Goal: Information Seeking & Learning: Find specific fact

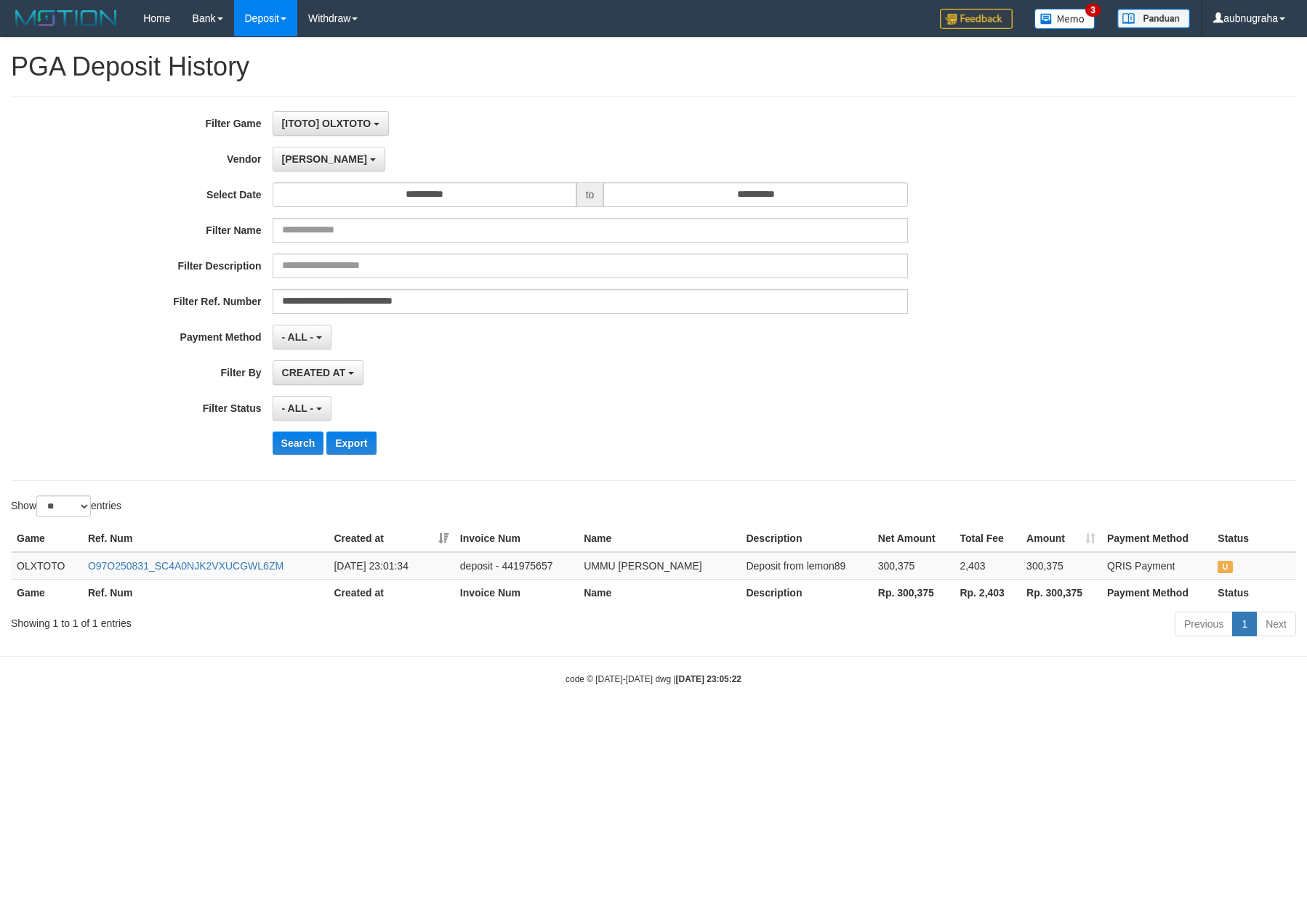
select select "**********"
select select "*"
select select "**"
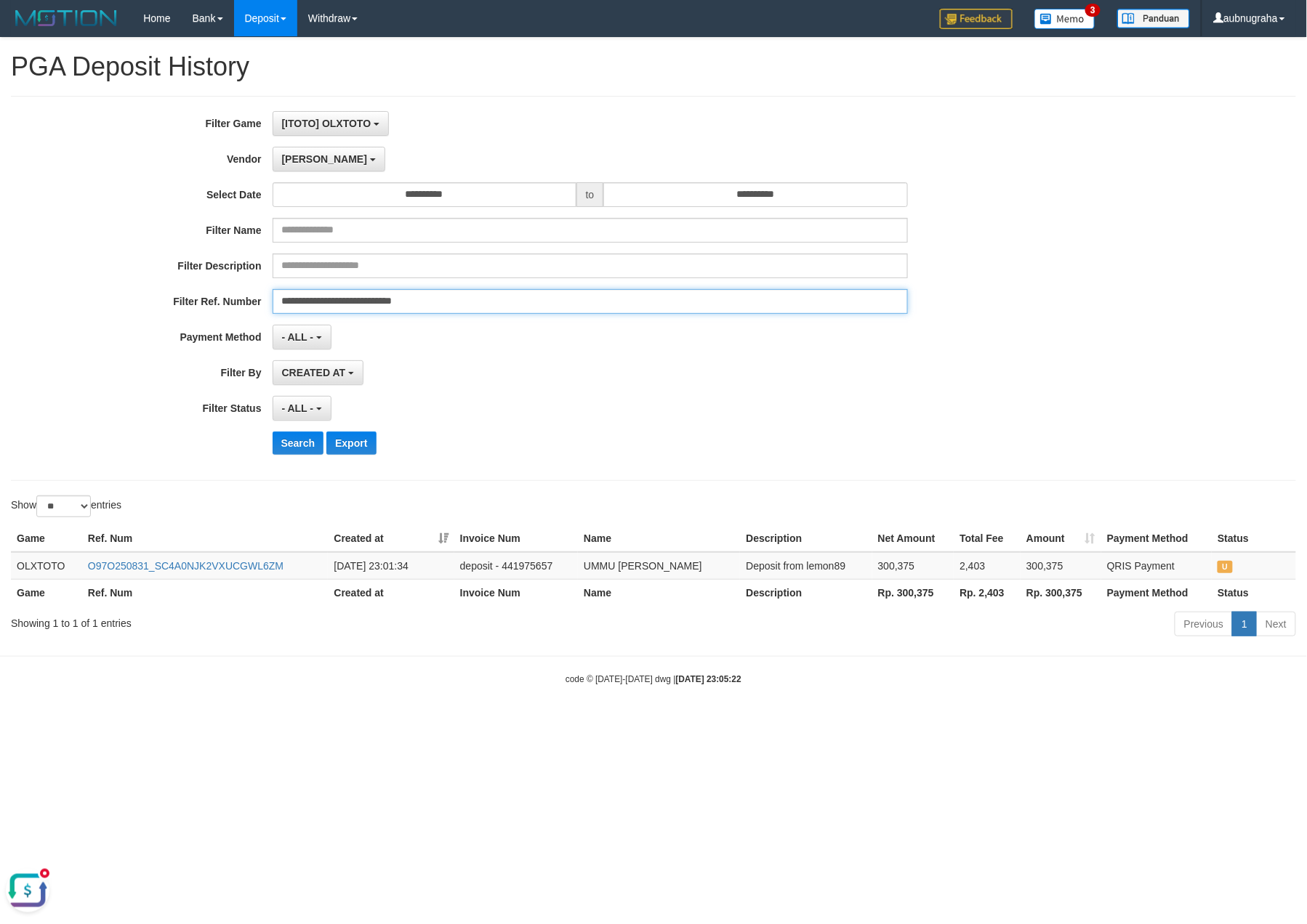
click at [504, 303] on input "**********" at bounding box center [590, 301] width 635 height 24
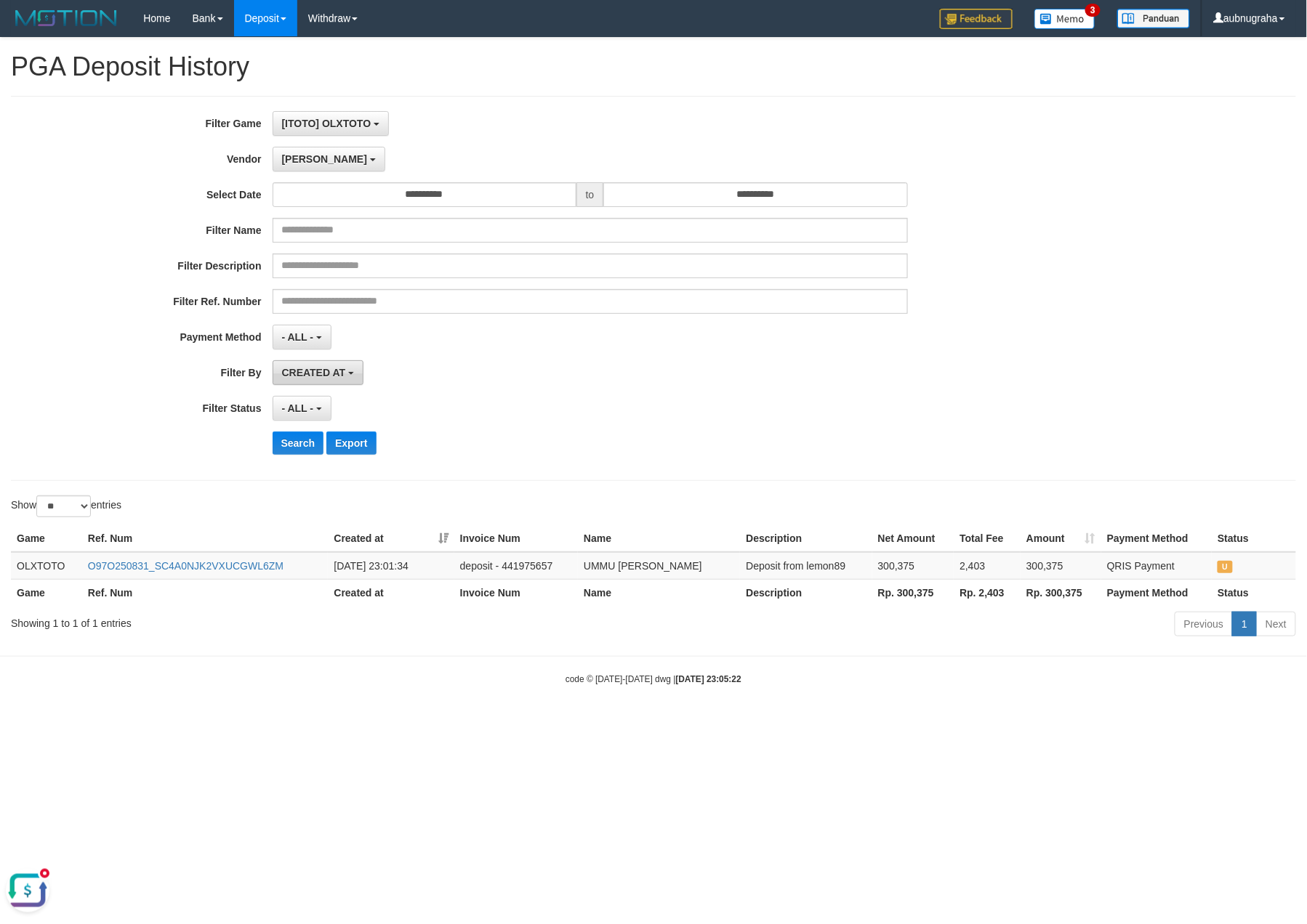
click at [323, 379] on span "CREATED AT" at bounding box center [314, 373] width 64 height 12
click at [322, 431] on label "PAID AT" at bounding box center [365, 428] width 185 height 21
select select "*"
click at [305, 155] on span "[PERSON_NAME]" at bounding box center [324, 159] width 85 height 12
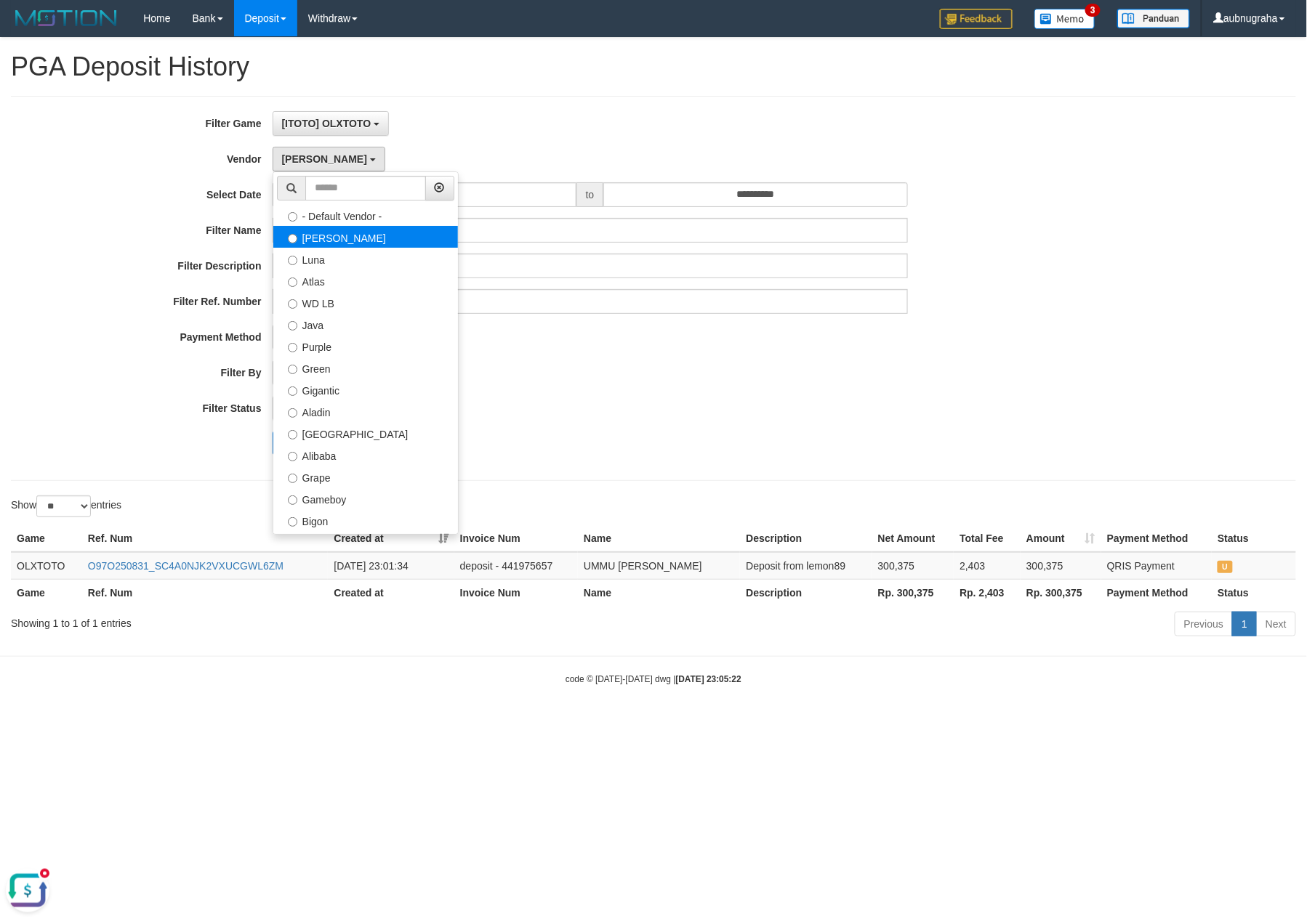
click at [320, 245] on label "[PERSON_NAME]" at bounding box center [365, 236] width 185 height 21
drag, startPoint x: 704, startPoint y: 408, endPoint x: 512, endPoint y: 408, distance: 192.0
click at [686, 408] on div "- ALL - SELECT ALL - ALL - SELECT STATUS PENDING/UNPAID PAID CANCELED EXPIRED" at bounding box center [590, 408] width 635 height 24
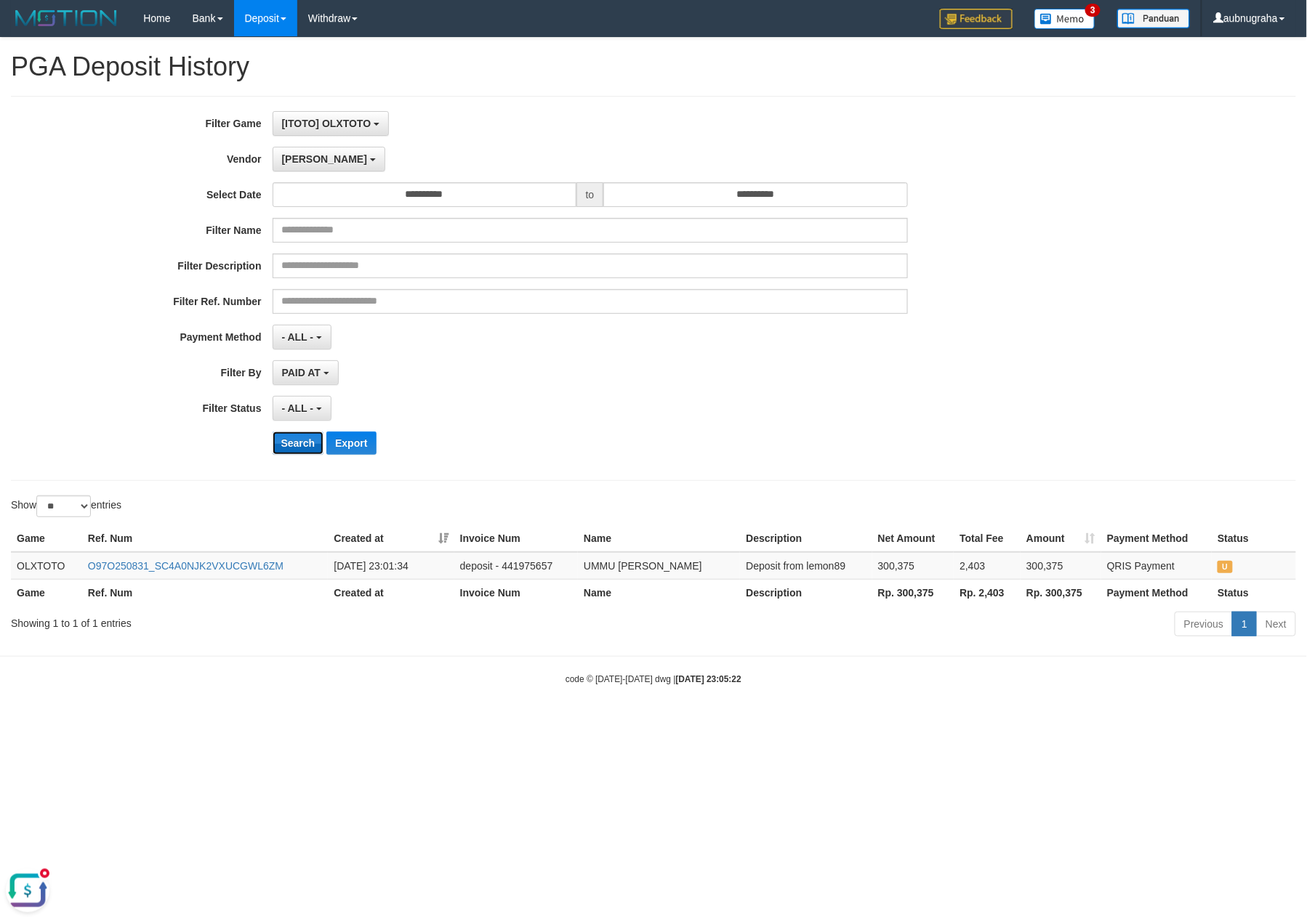
click at [297, 448] on button "Search" at bounding box center [299, 442] width 52 height 23
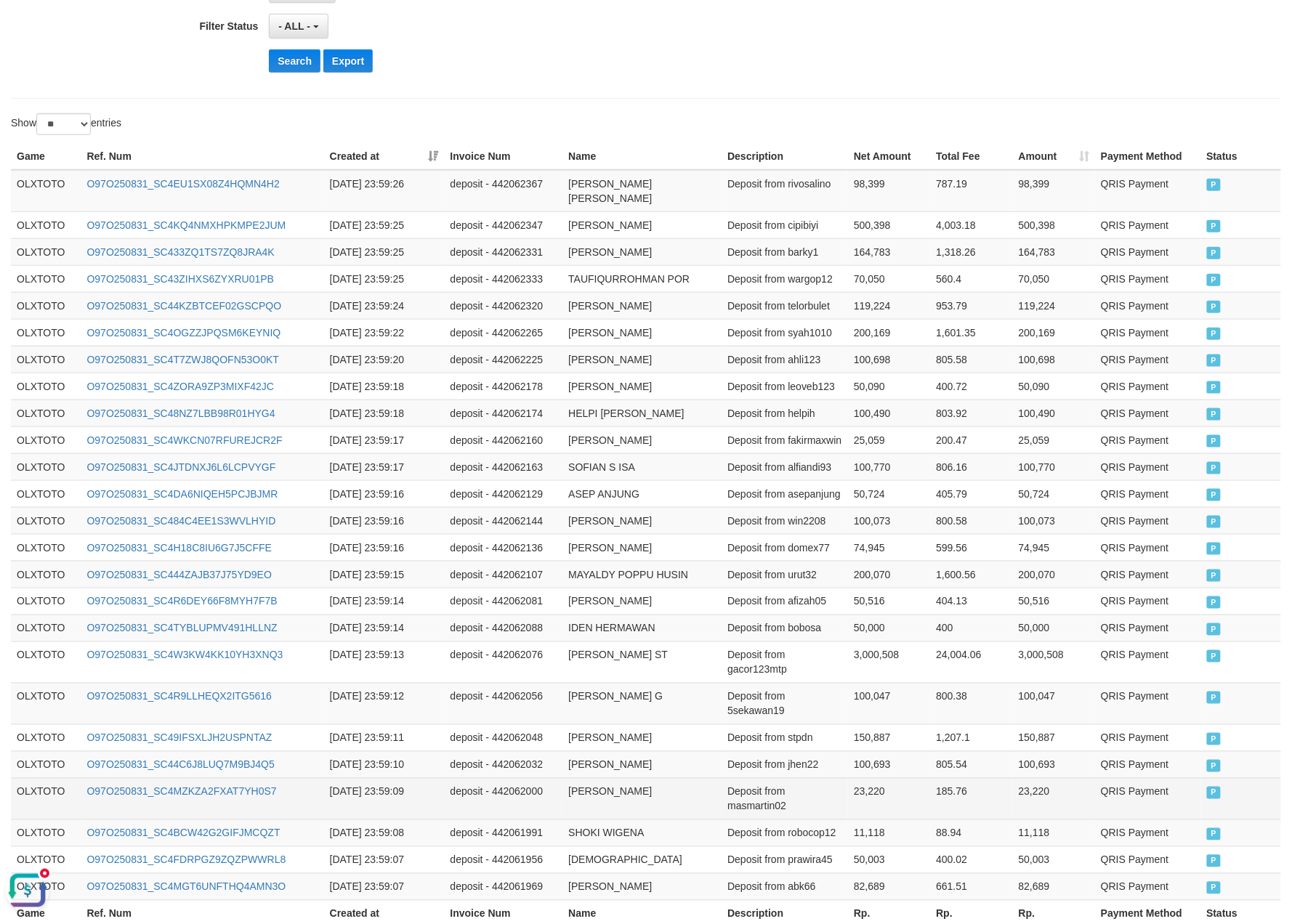
scroll to position [510, 0]
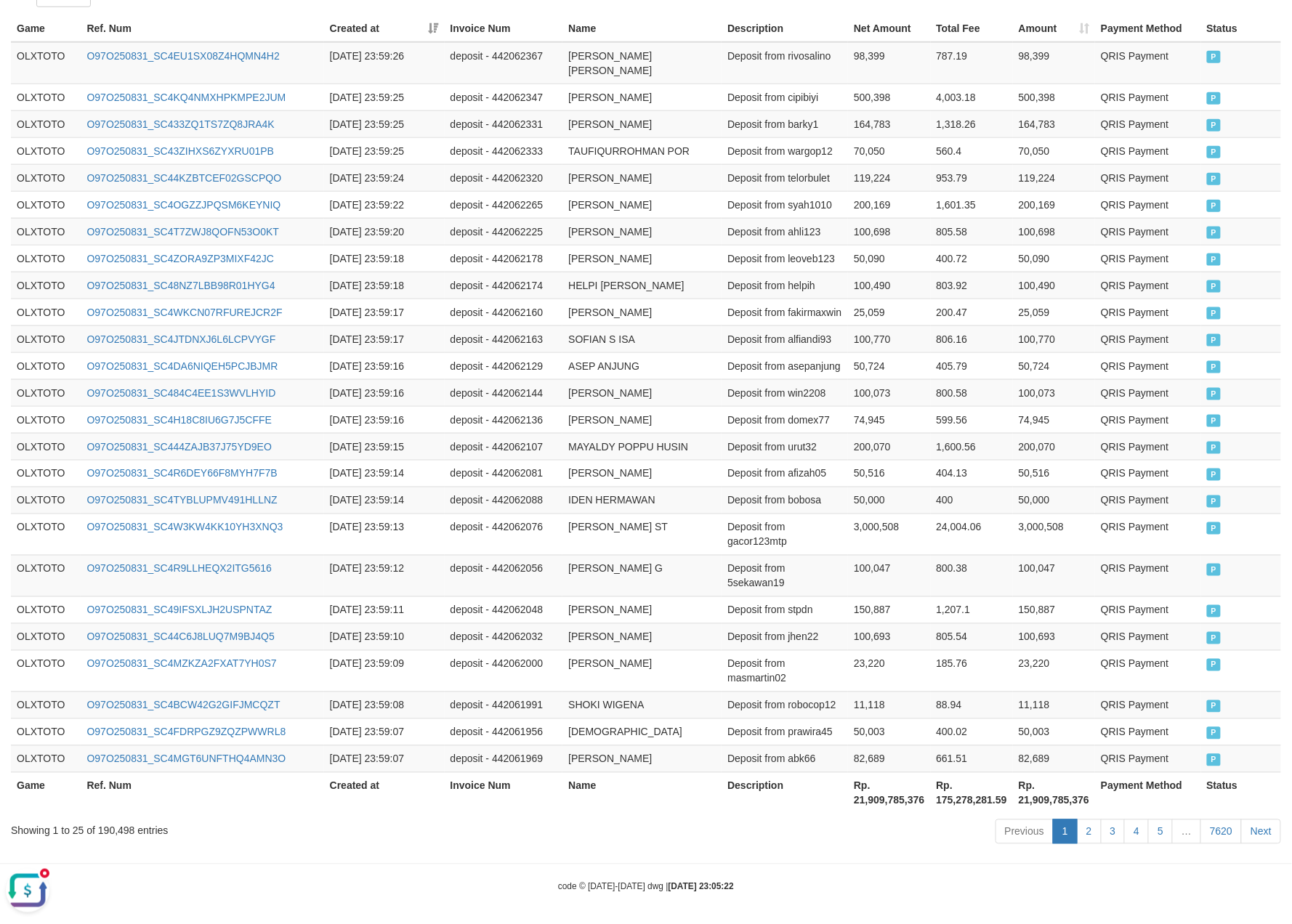
click at [879, 789] on th "Rp. 21,909,785,376" at bounding box center [889, 793] width 82 height 41
copy th "21,909,785,376"
click at [100, 823] on div "Showing 1 to 25 of 190,498 entries" at bounding box center [269, 828] width 517 height 20
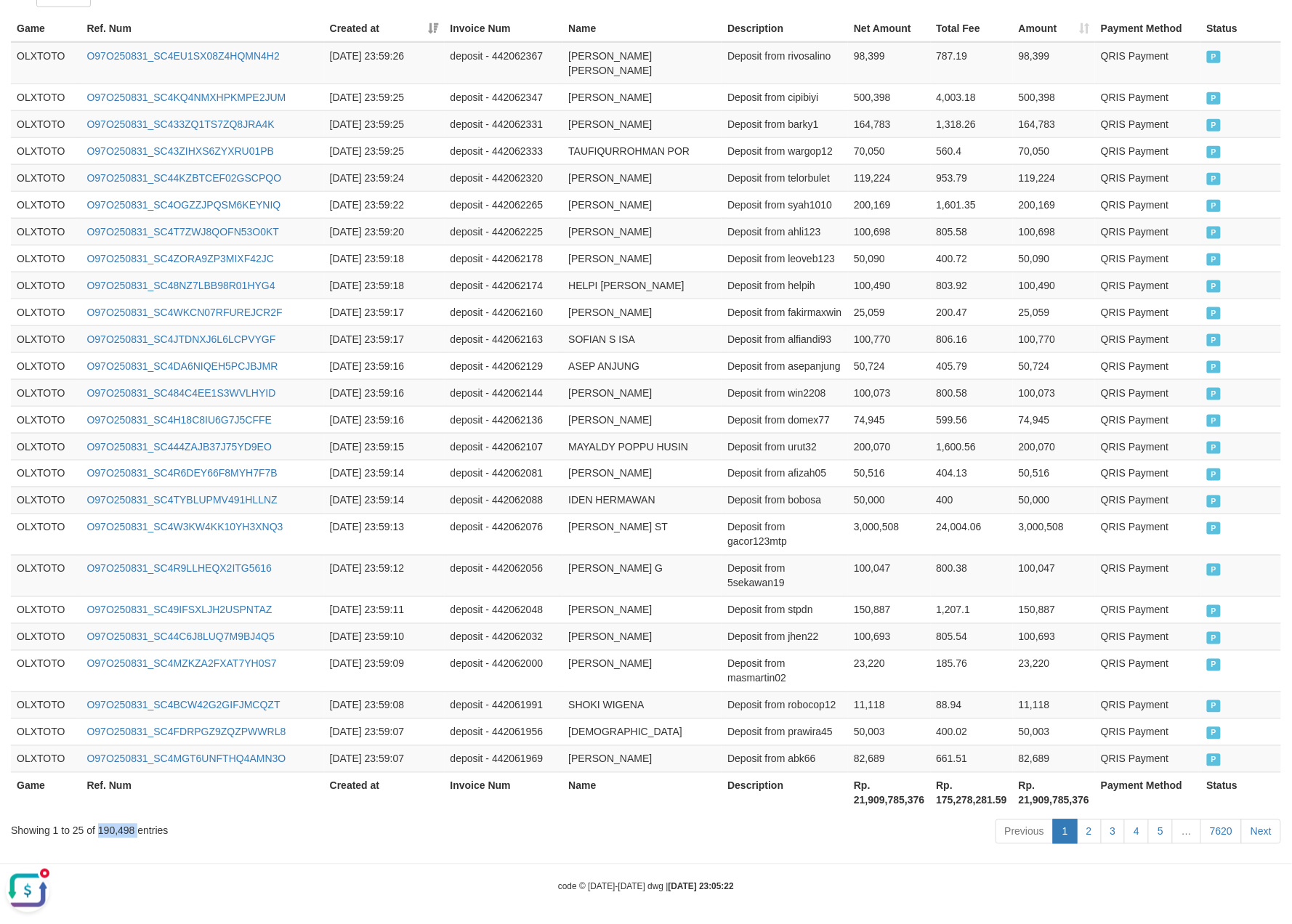
copy div "190,498"
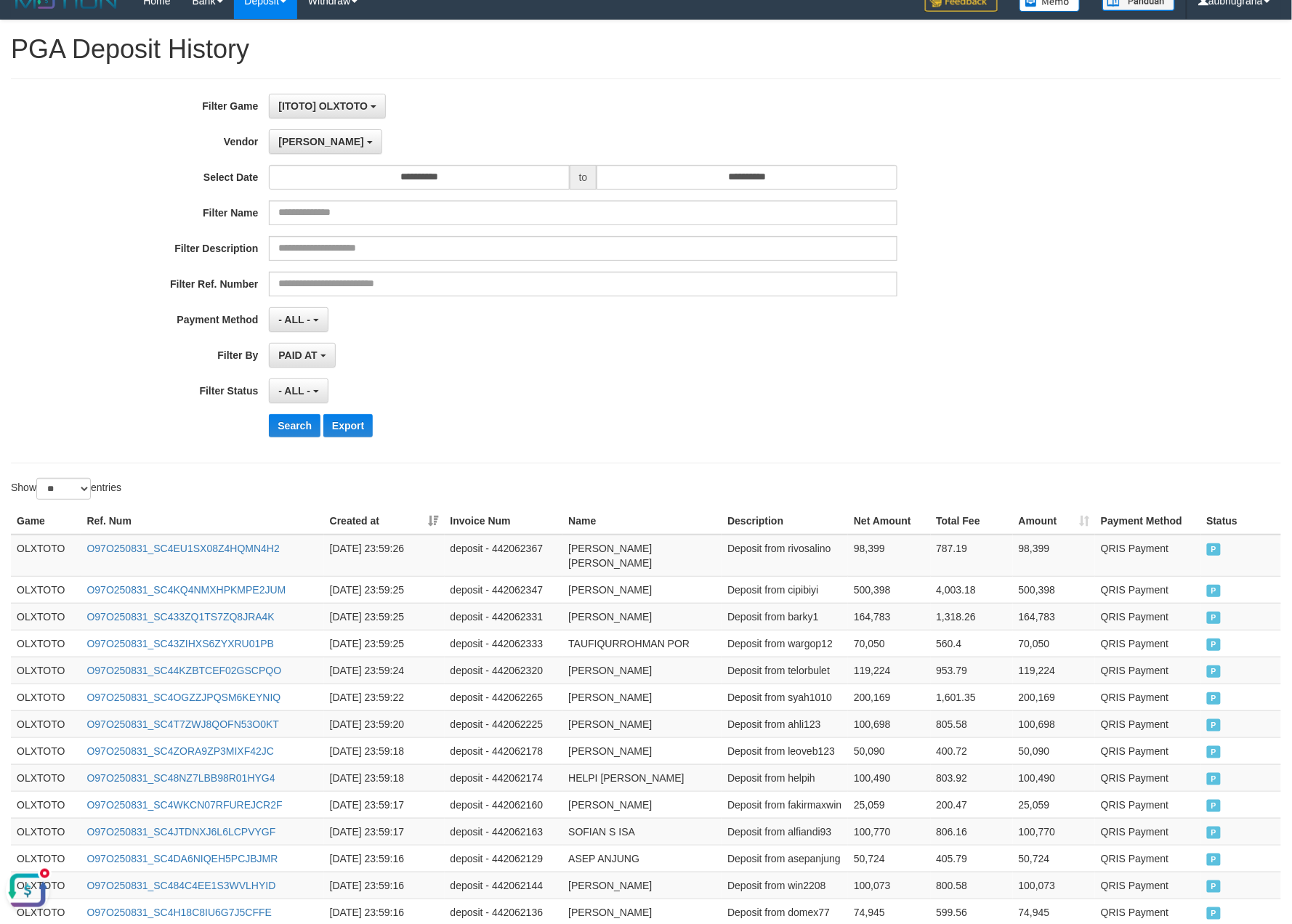
scroll to position [0, 0]
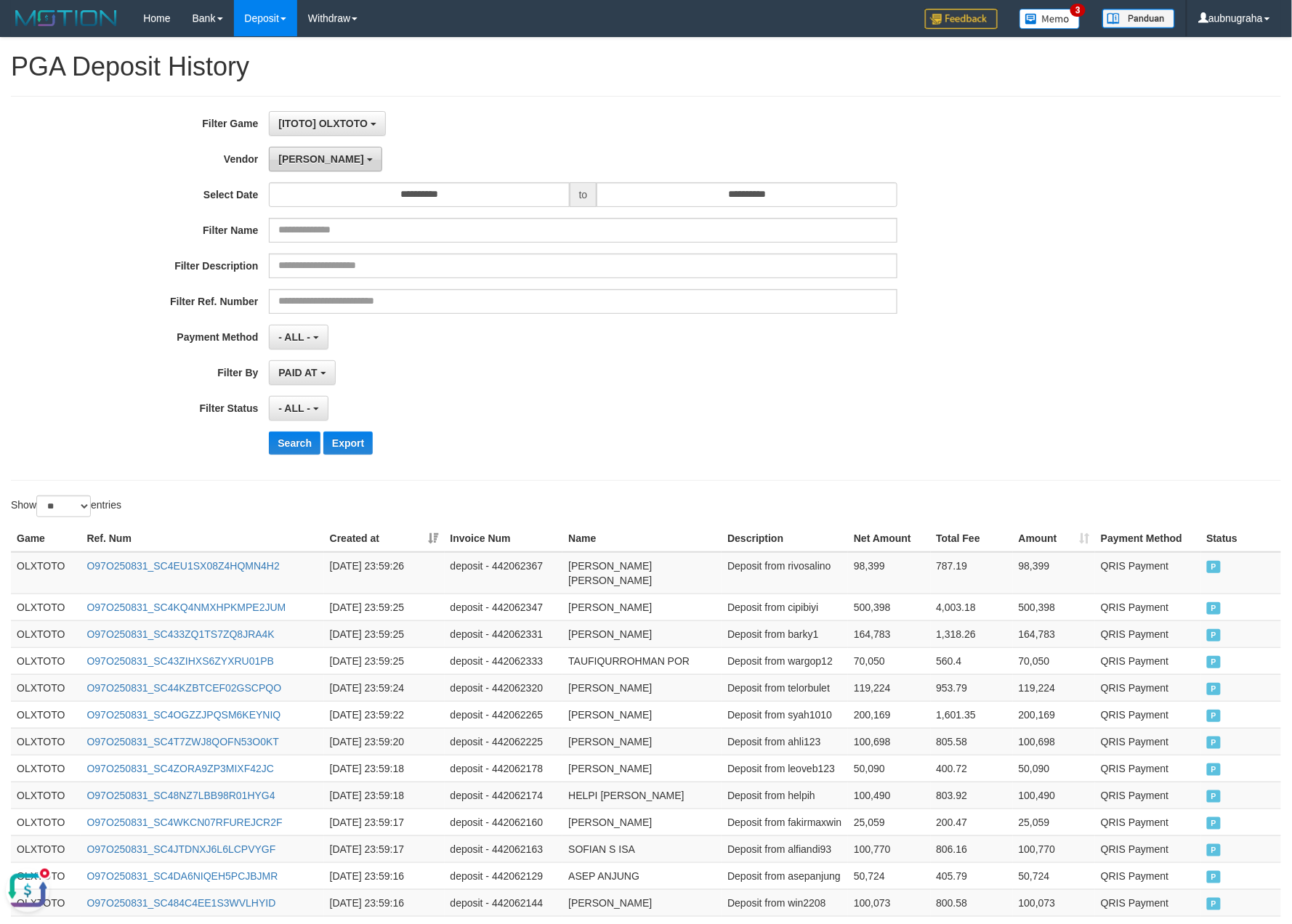
click at [305, 158] on button "[PERSON_NAME]" at bounding box center [325, 159] width 113 height 24
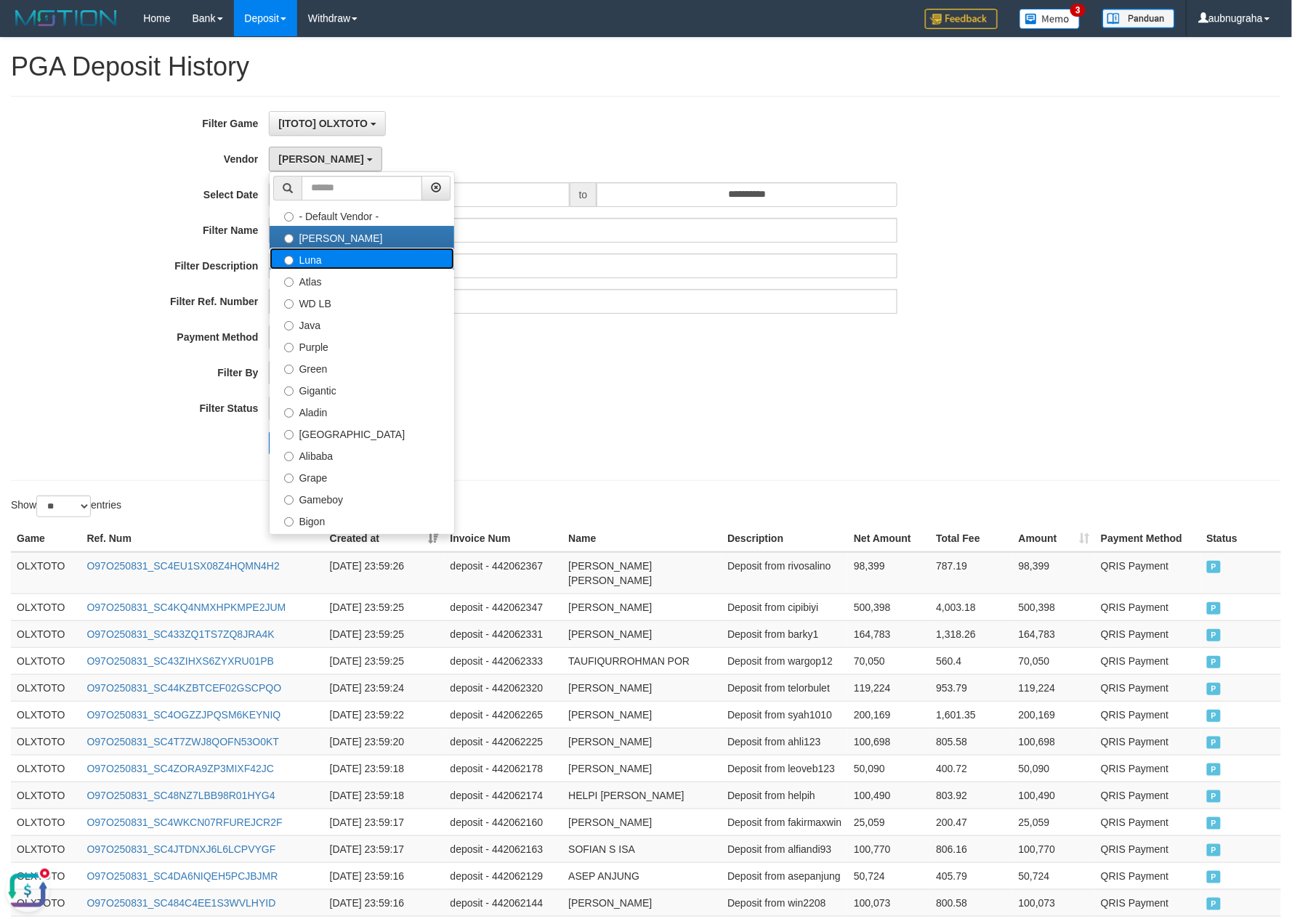
click at [350, 257] on label "Luna" at bounding box center [362, 258] width 185 height 21
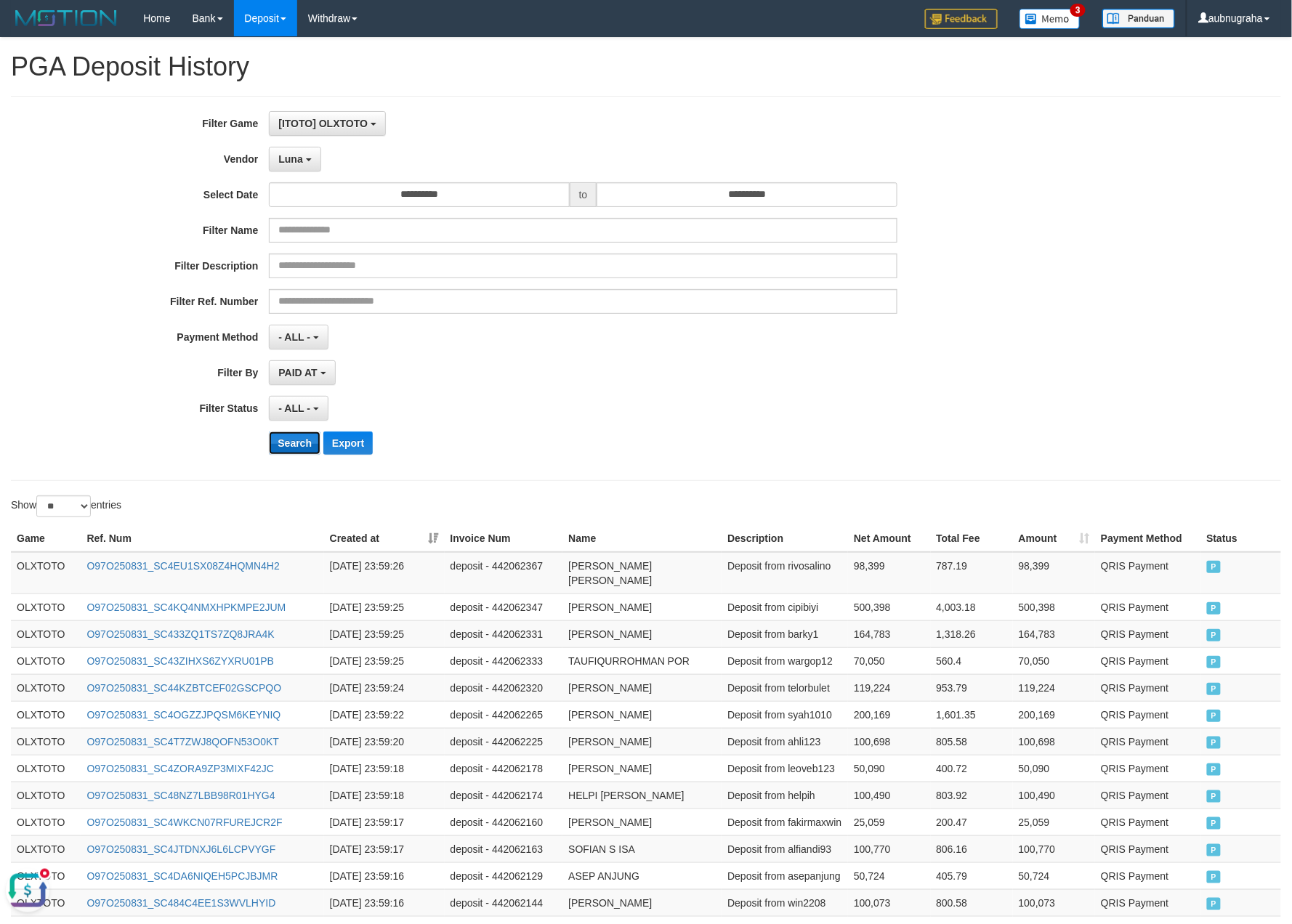
click at [291, 448] on button "Search" at bounding box center [295, 442] width 52 height 23
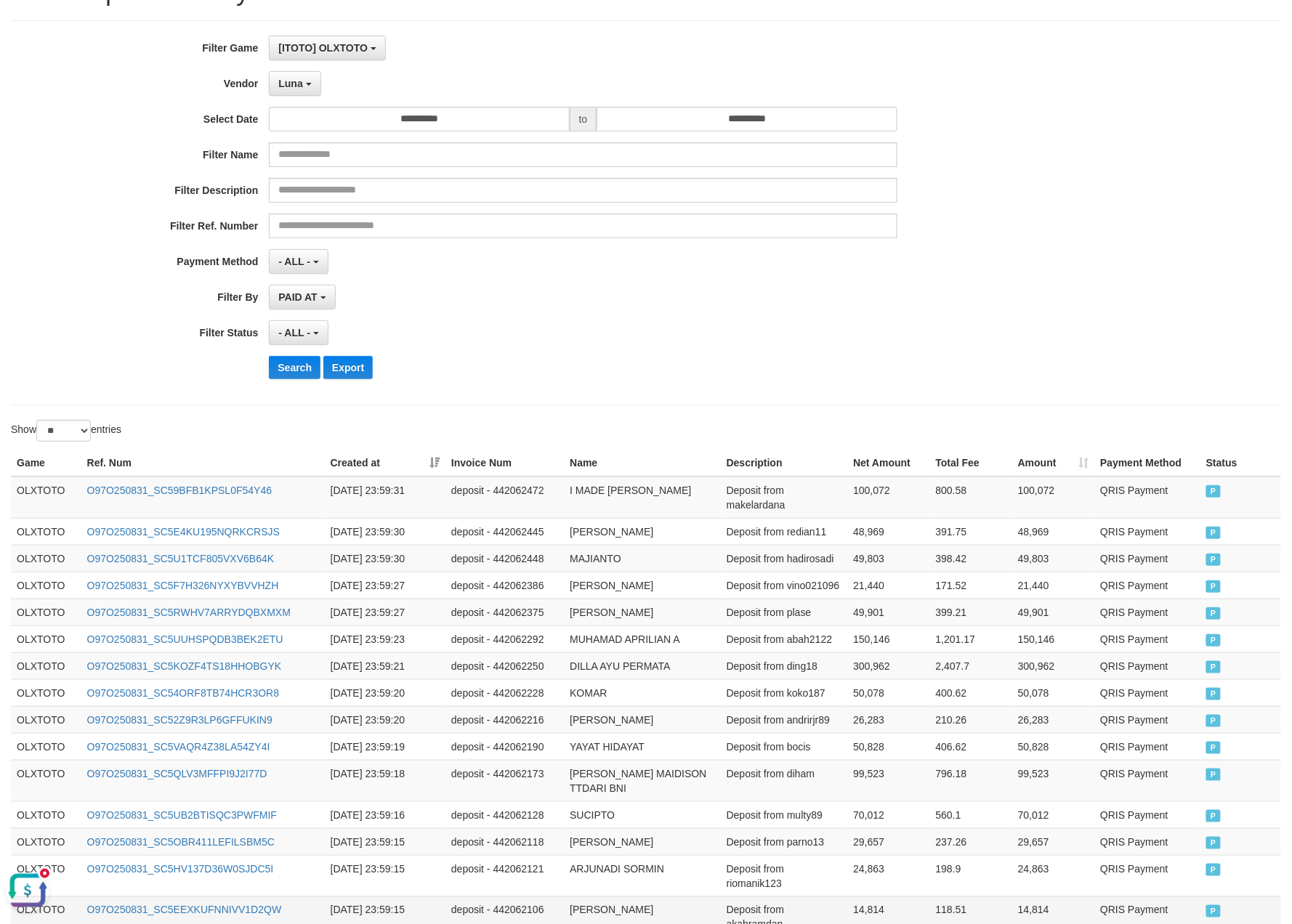
scroll to position [554, 0]
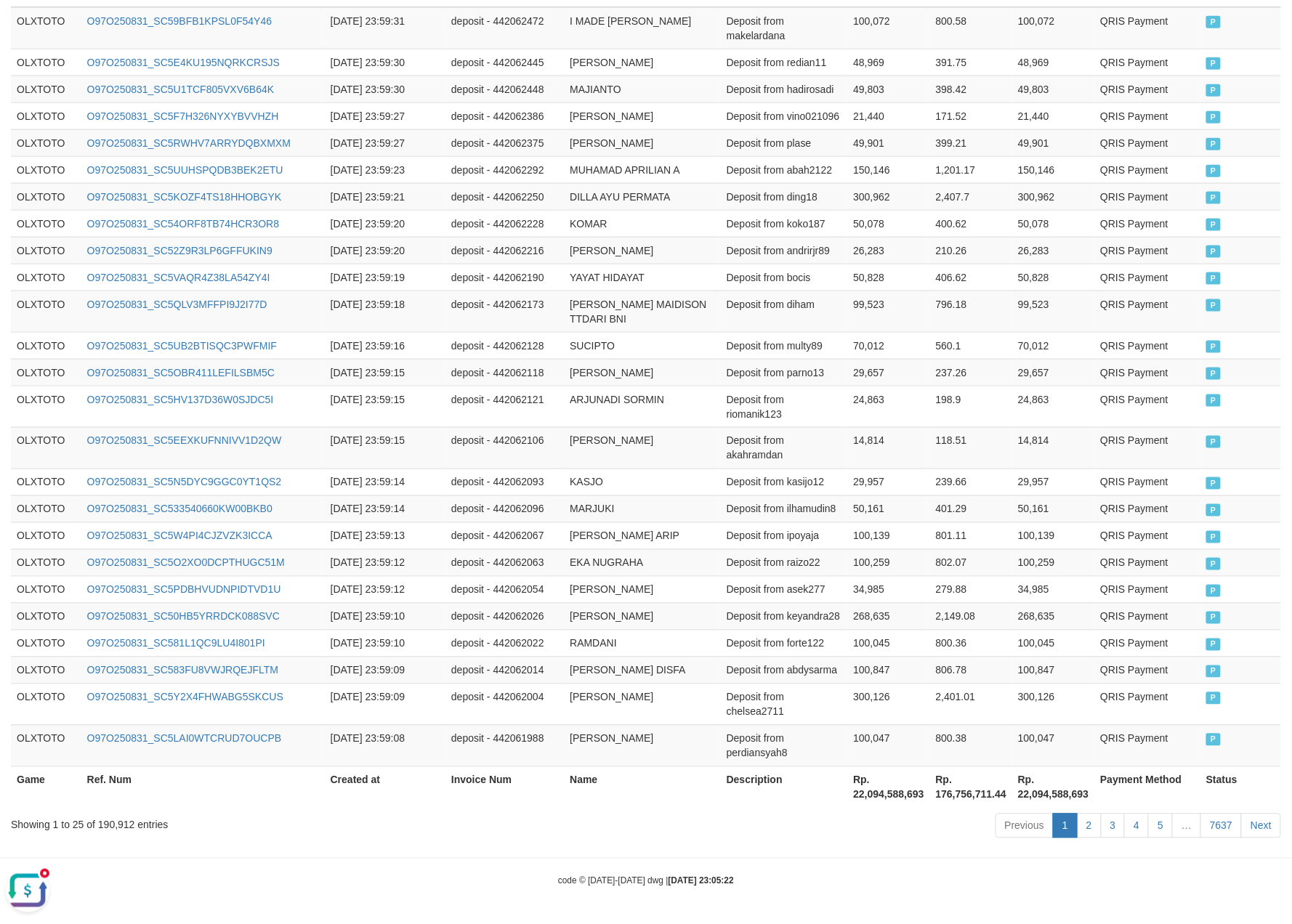
click at [879, 791] on th "Rp. 22,094,588,693" at bounding box center [888, 787] width 82 height 41
copy th "22,094,588,693"
click at [114, 822] on div "Showing 1 to 25 of 190,912 entries" at bounding box center [269, 822] width 517 height 20
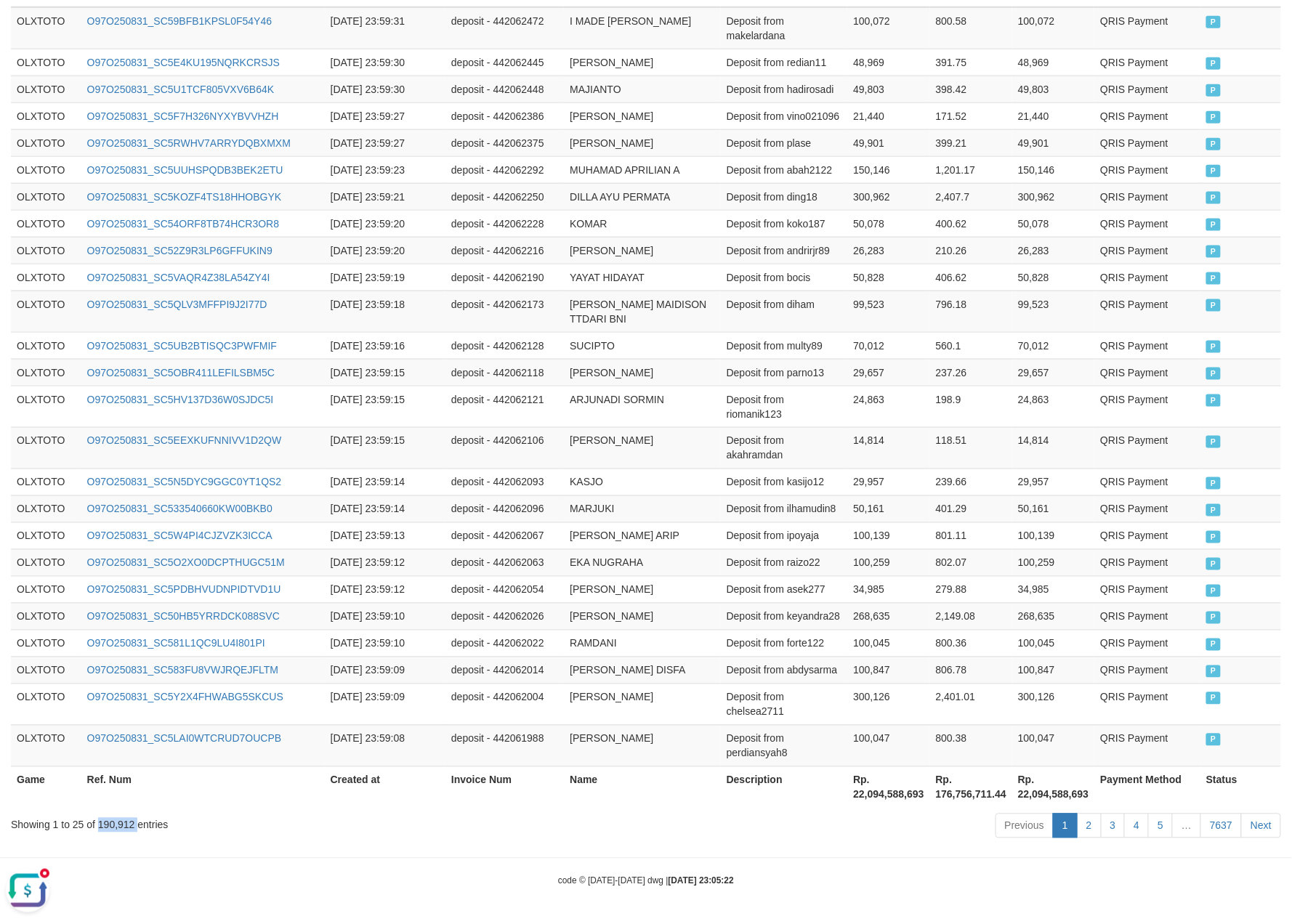
copy div "190,912"
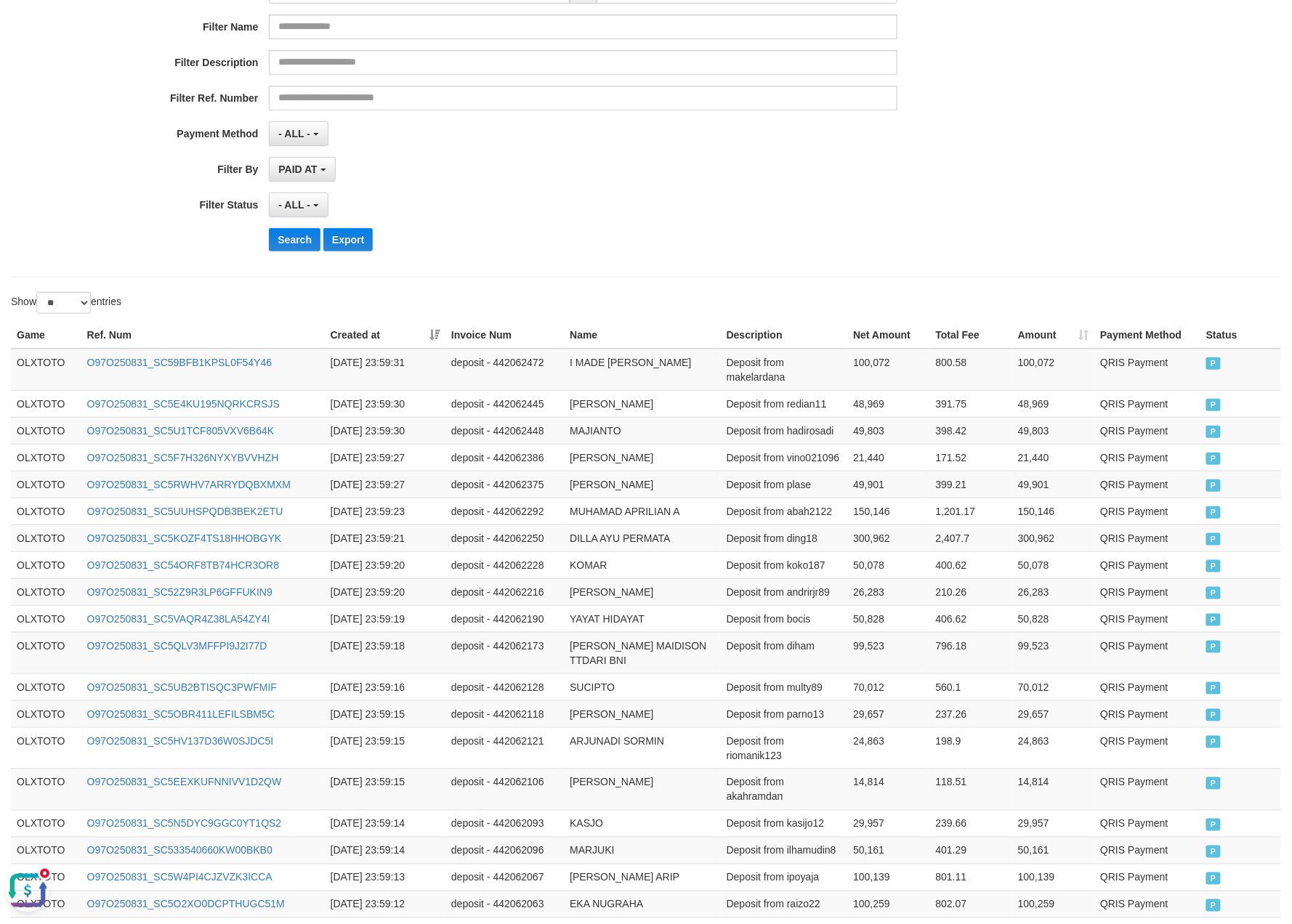
scroll to position [0, 0]
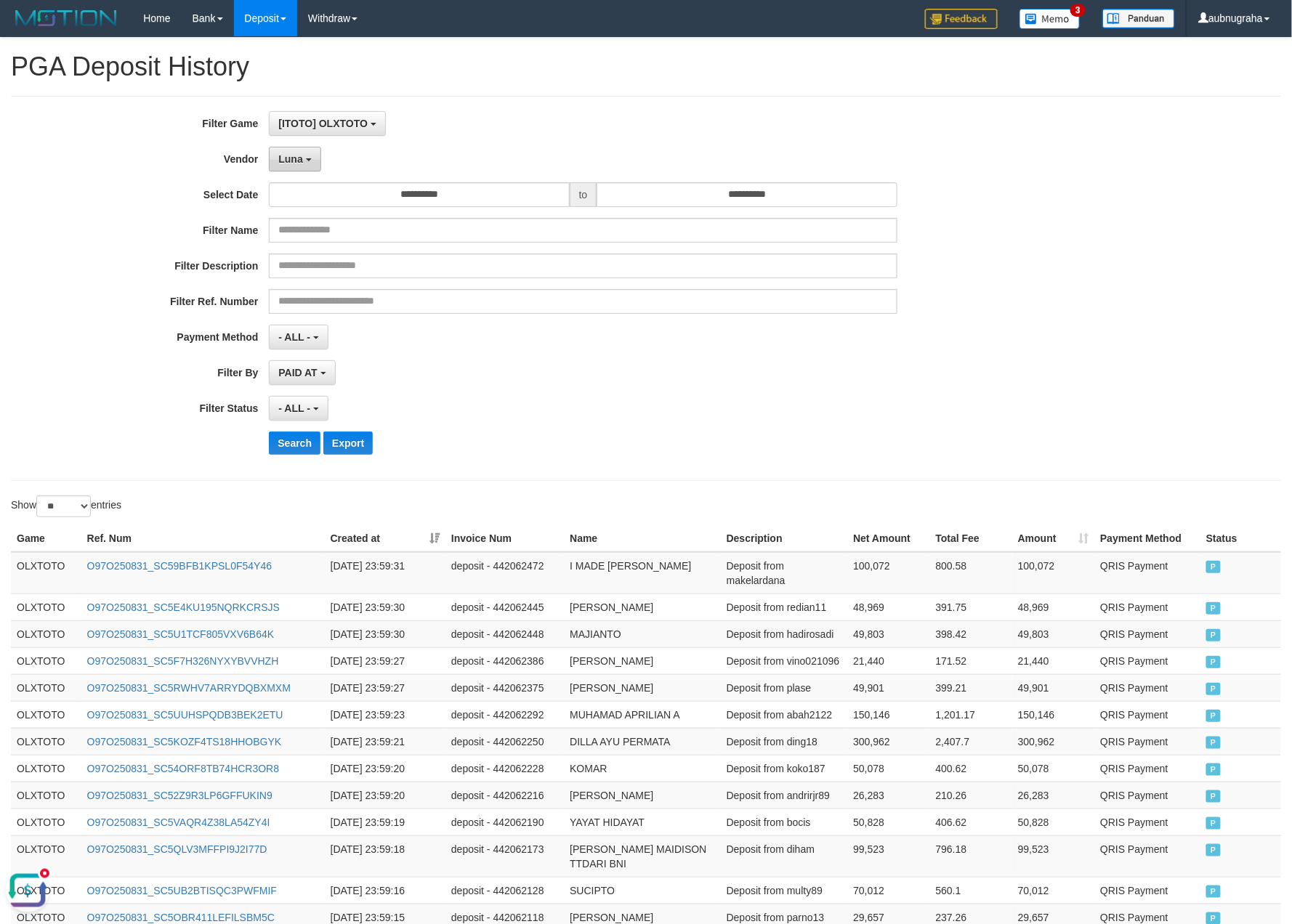
click at [302, 166] on button "Luna" at bounding box center [295, 159] width 52 height 24
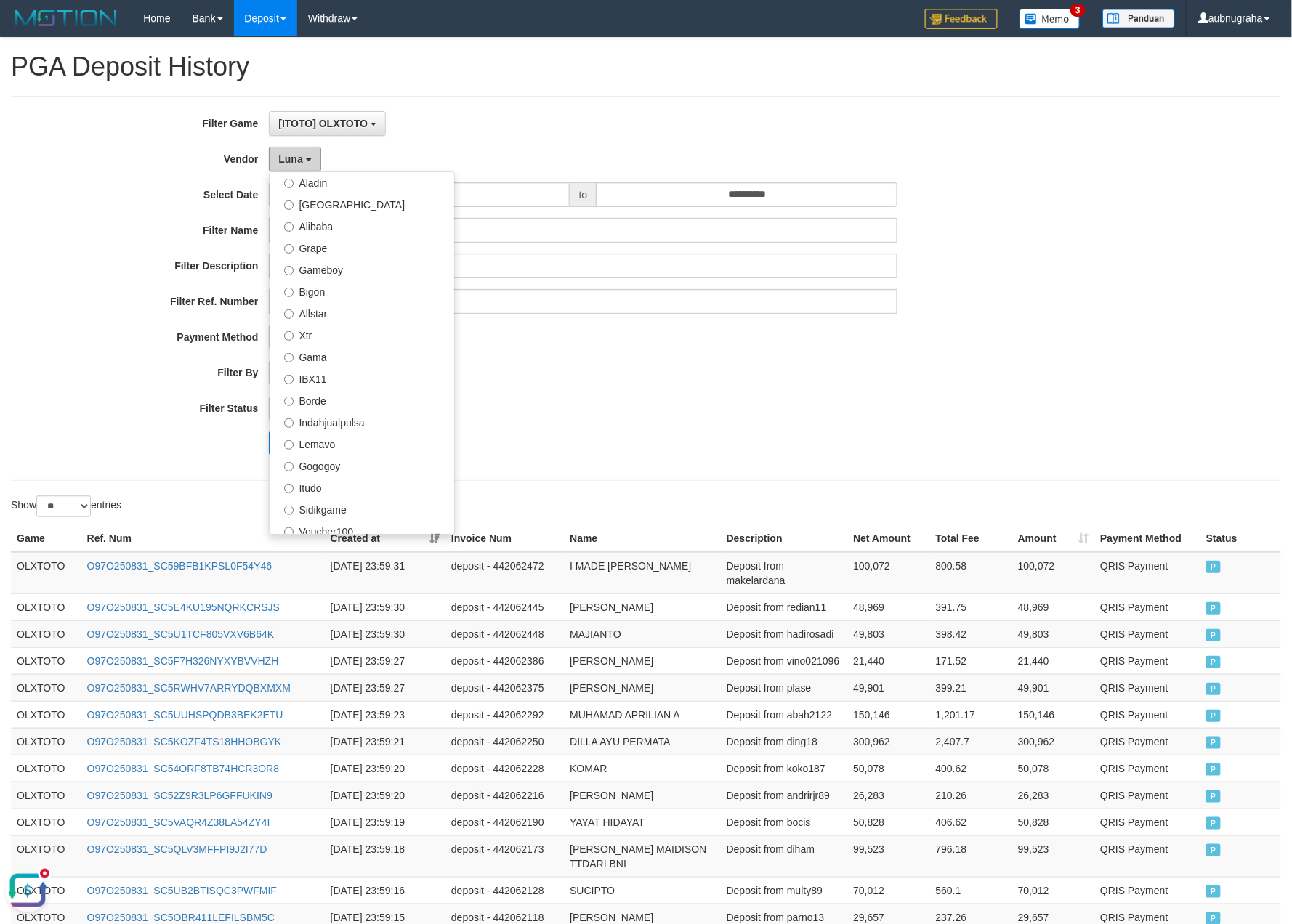
scroll to position [322, 0]
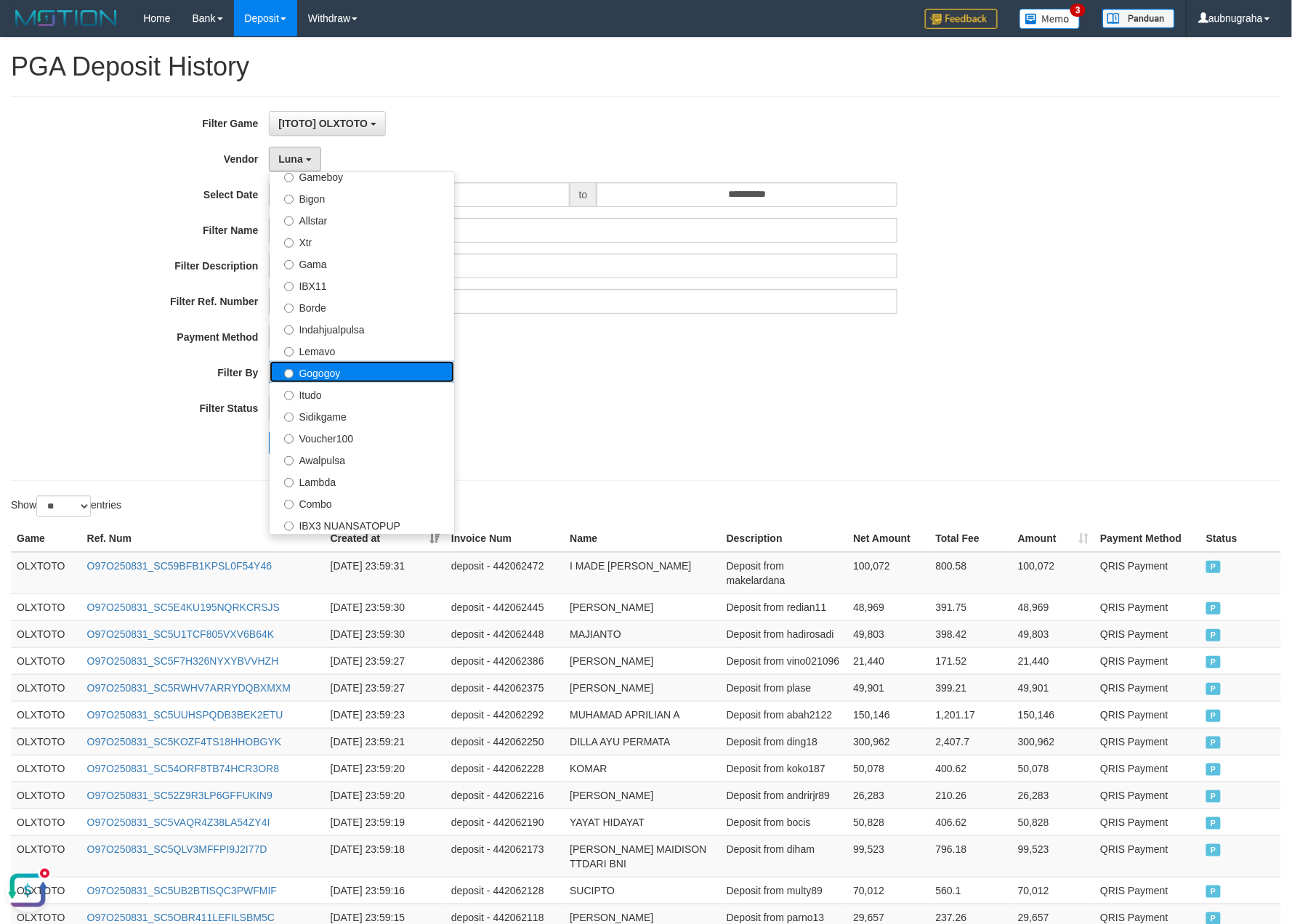
click at [378, 379] on label "Gogogoy" at bounding box center [362, 371] width 185 height 21
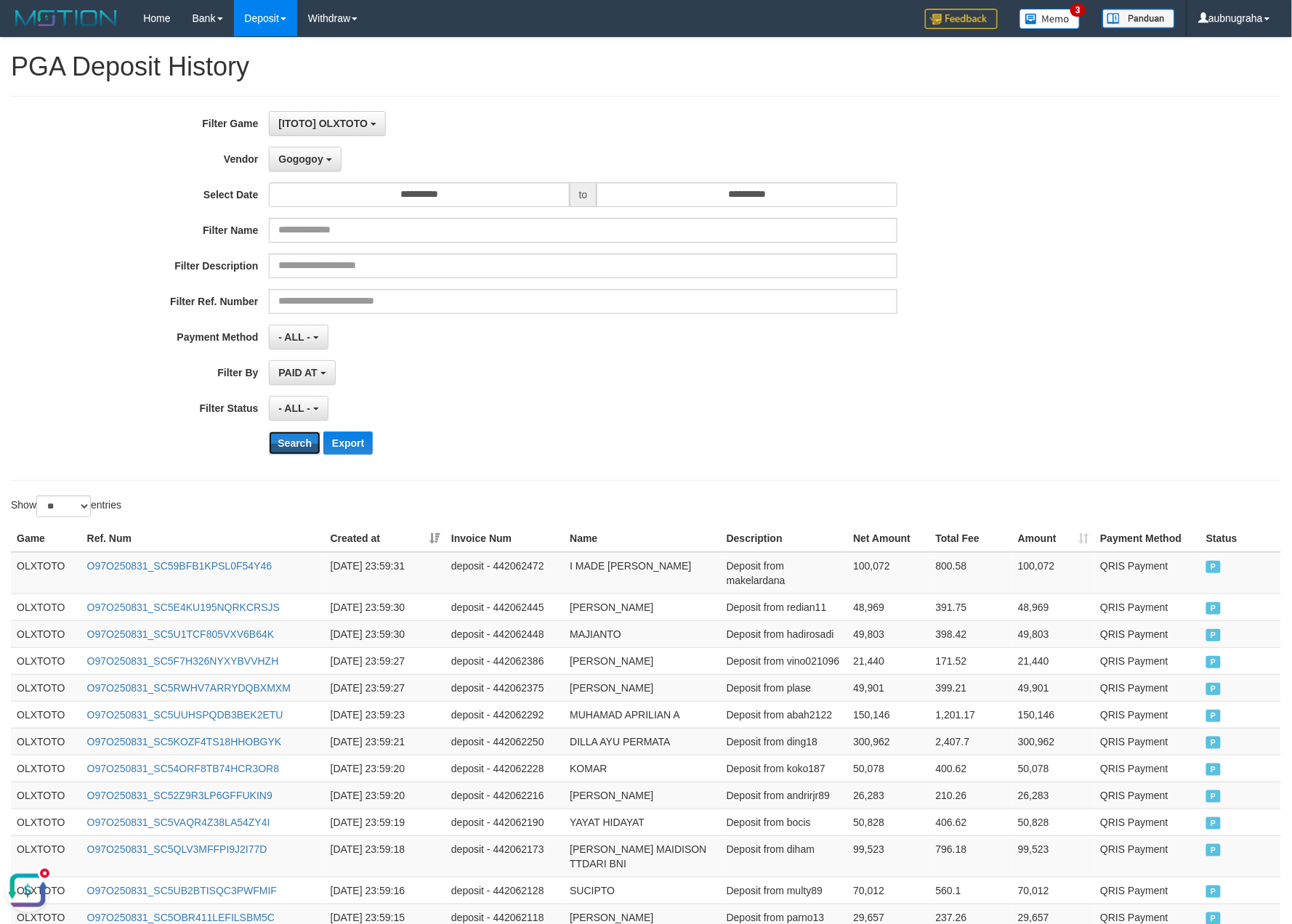
click at [314, 442] on button "Search" at bounding box center [295, 442] width 52 height 23
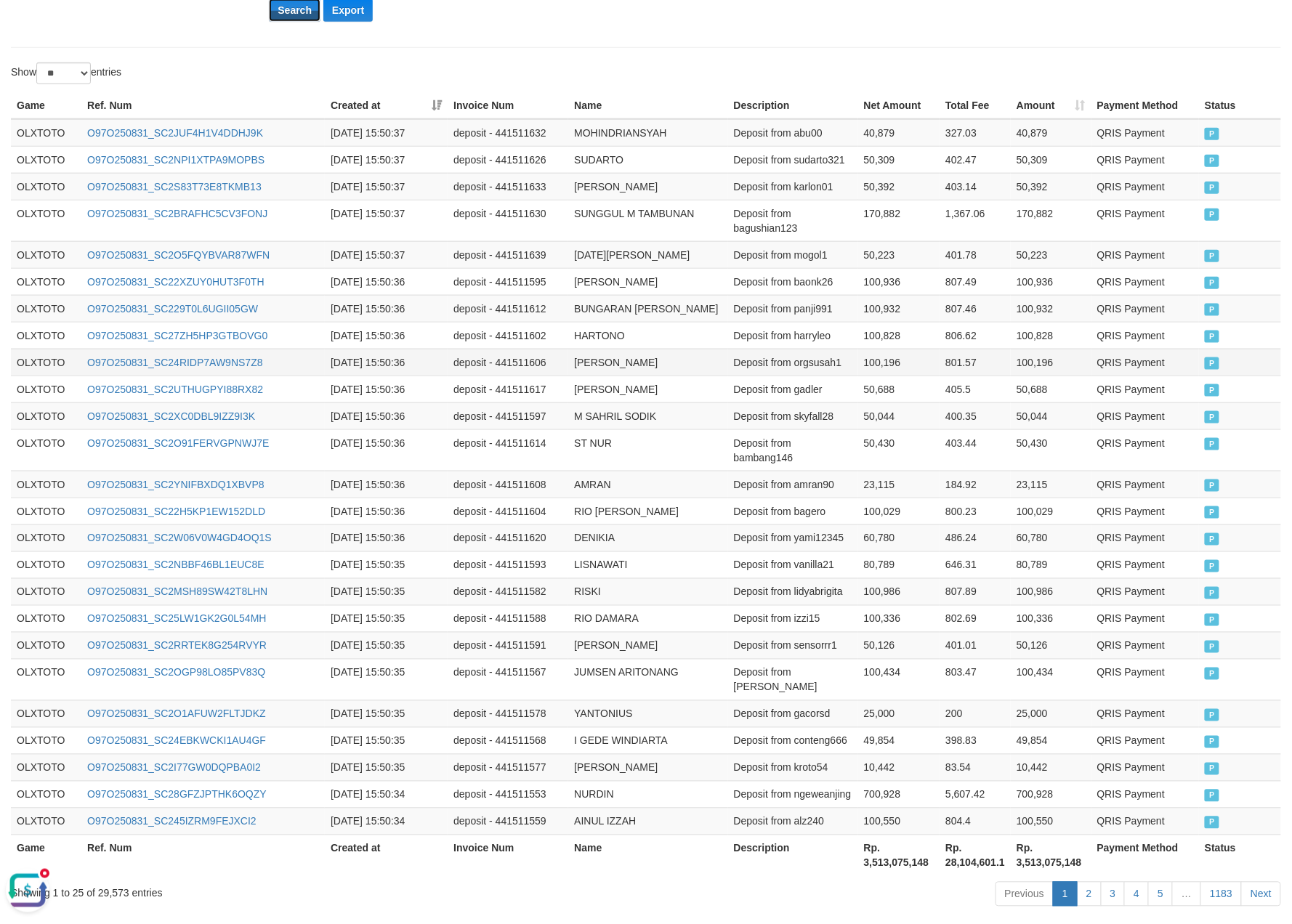
scroll to position [510, 0]
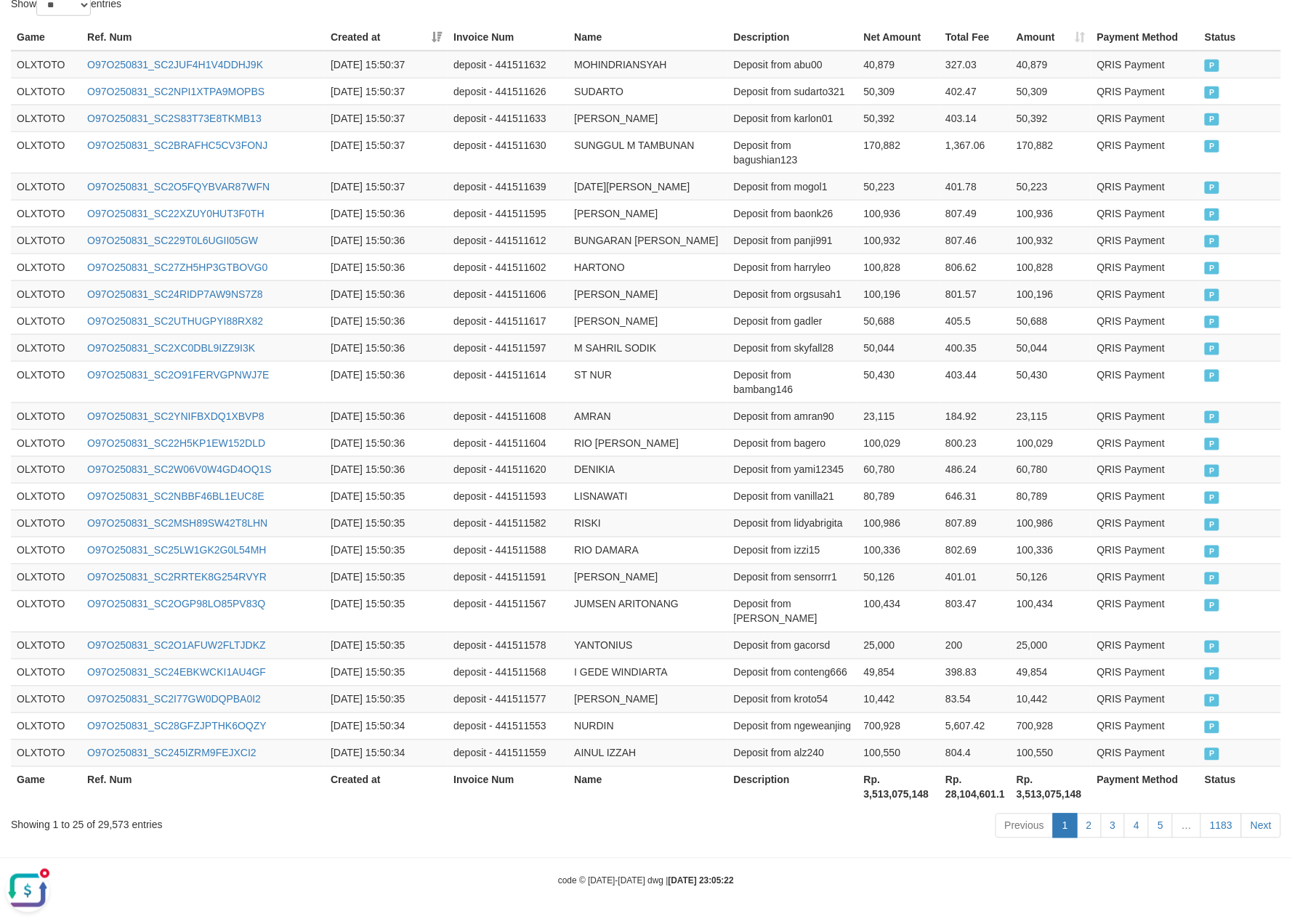
click at [895, 794] on th "Rp. 3,513,075,148" at bounding box center [899, 787] width 82 height 41
copy th "3,513,075,148"
click at [118, 824] on div "Showing 1 to 25 of 29,573 entries" at bounding box center [269, 822] width 517 height 20
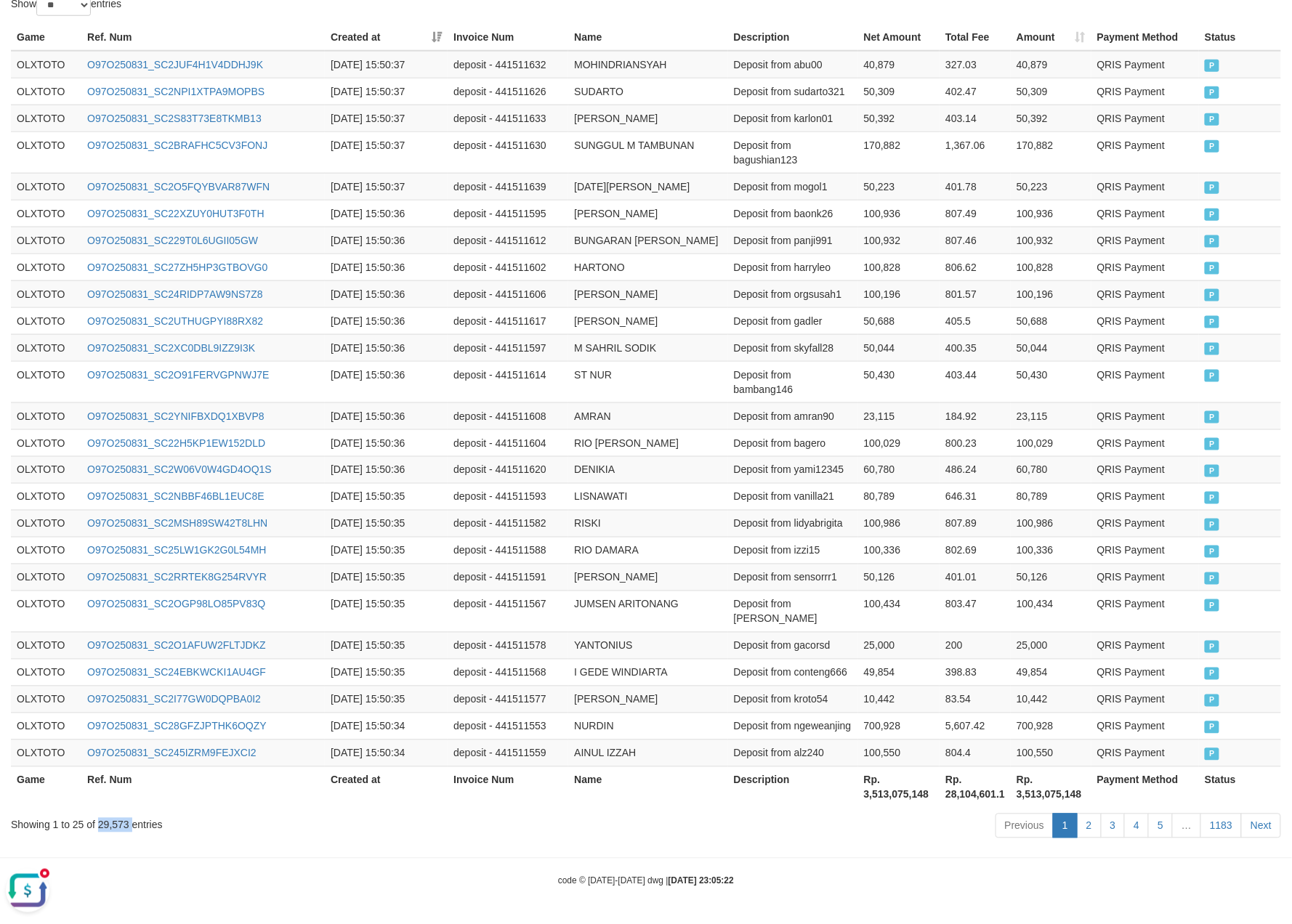
copy div "29,573"
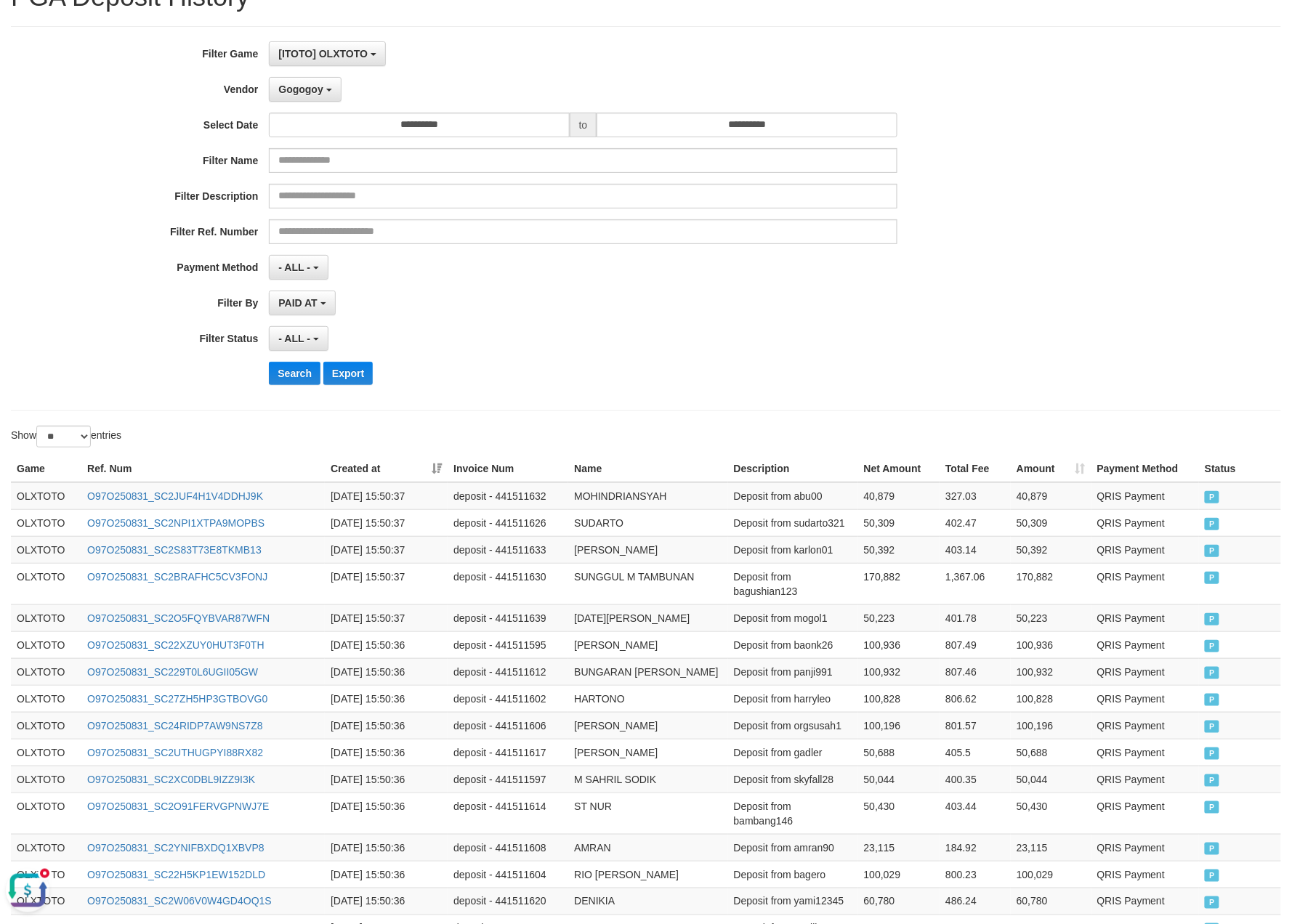
scroll to position [0, 0]
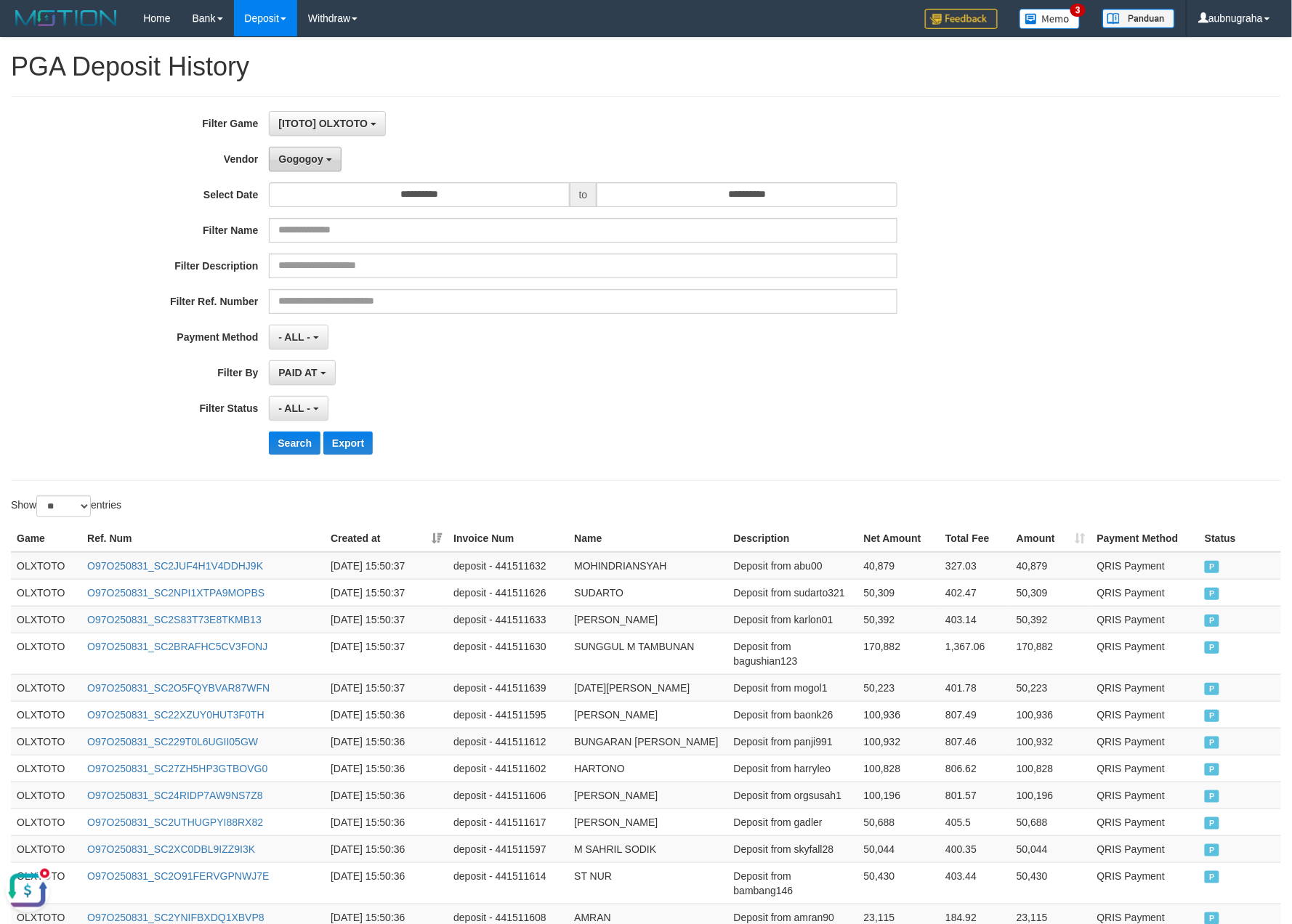
click at [315, 145] on div "**********" at bounding box center [538, 288] width 1077 height 354
click at [315, 159] on span "Gogogoy" at bounding box center [300, 159] width 44 height 12
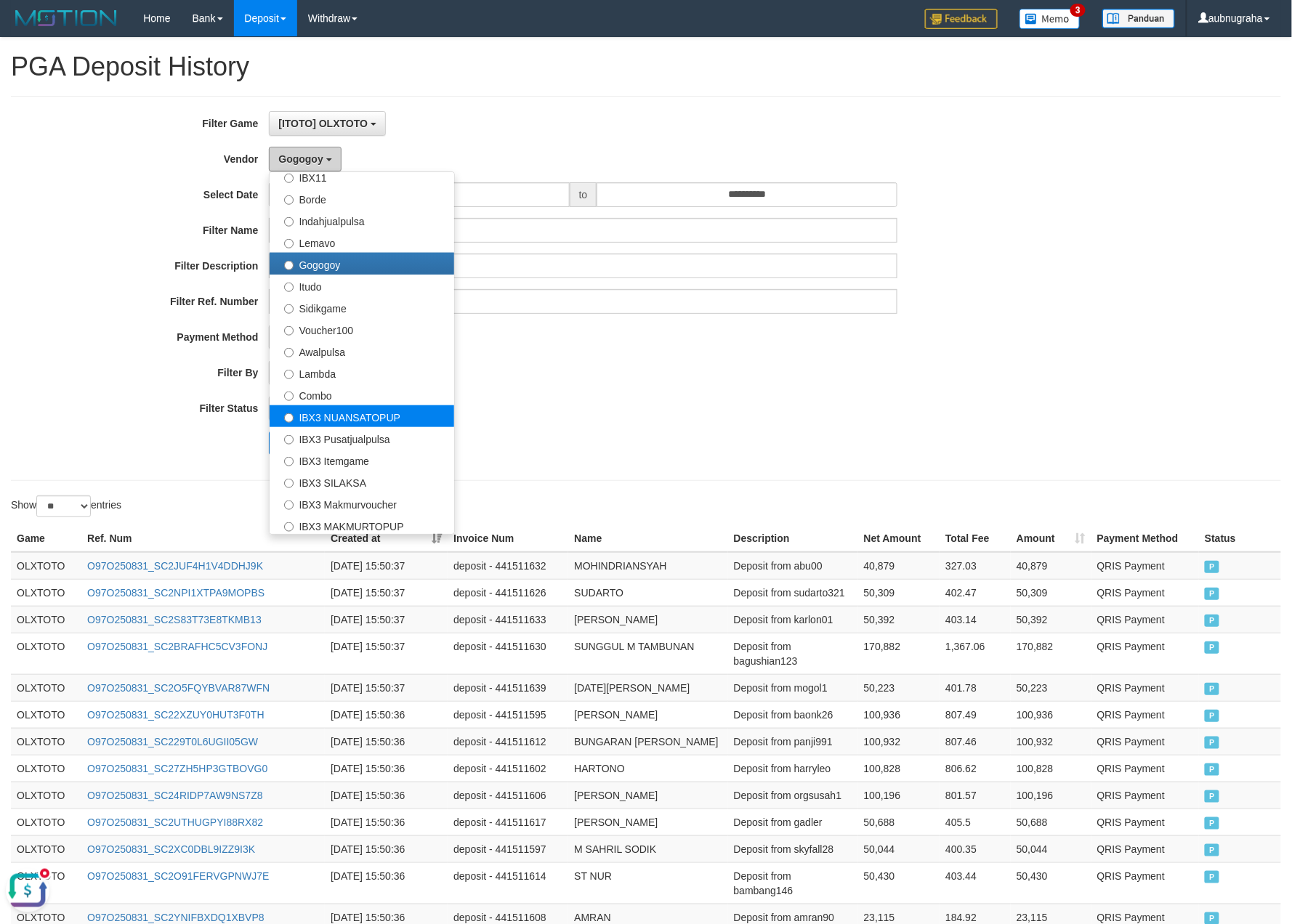
scroll to position [477, 0]
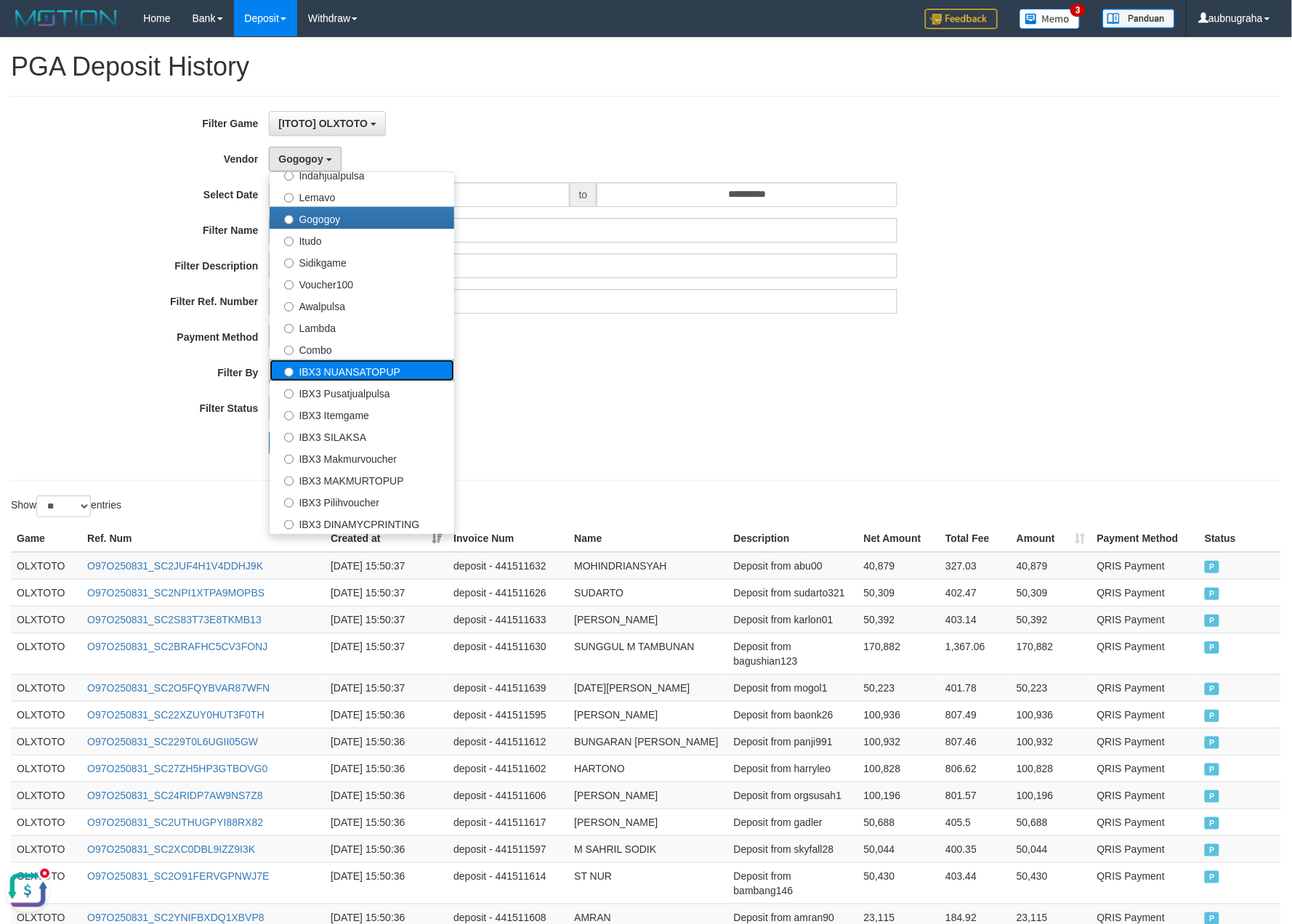
click at [425, 375] on label "IBX3 NUANSATOPUP" at bounding box center [362, 370] width 185 height 21
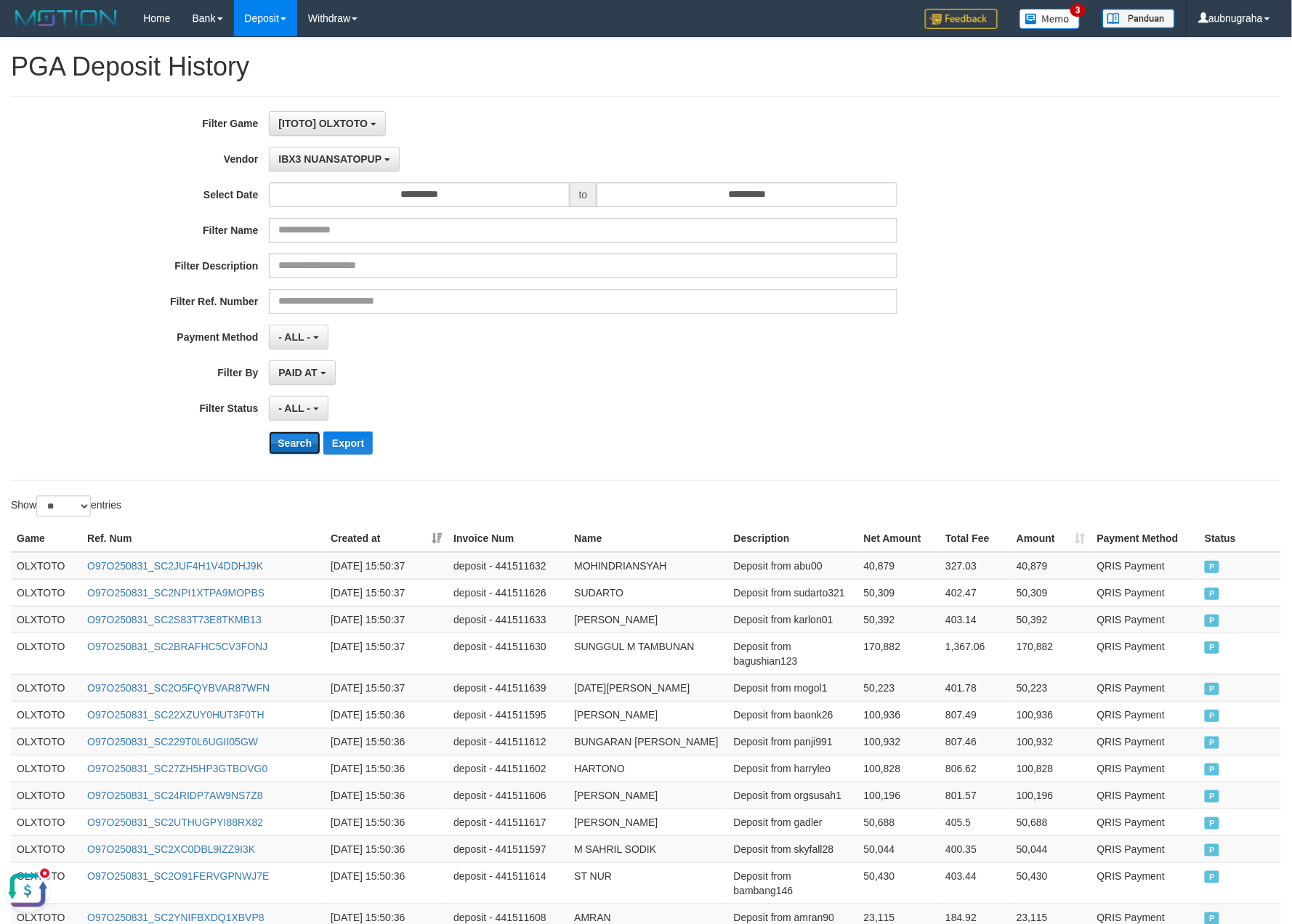
click at [294, 445] on button "Search" at bounding box center [295, 442] width 52 height 23
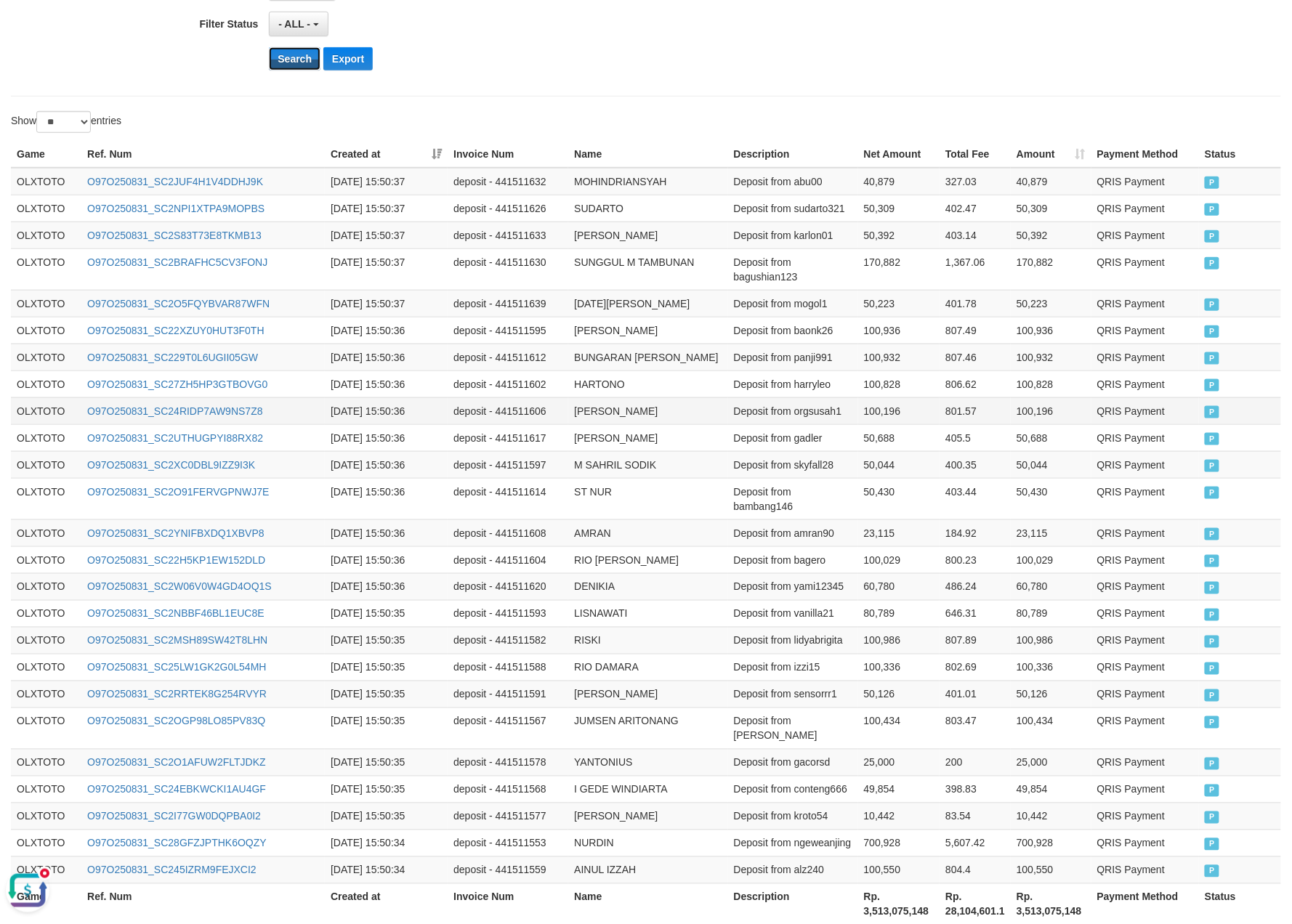
scroll to position [0, 0]
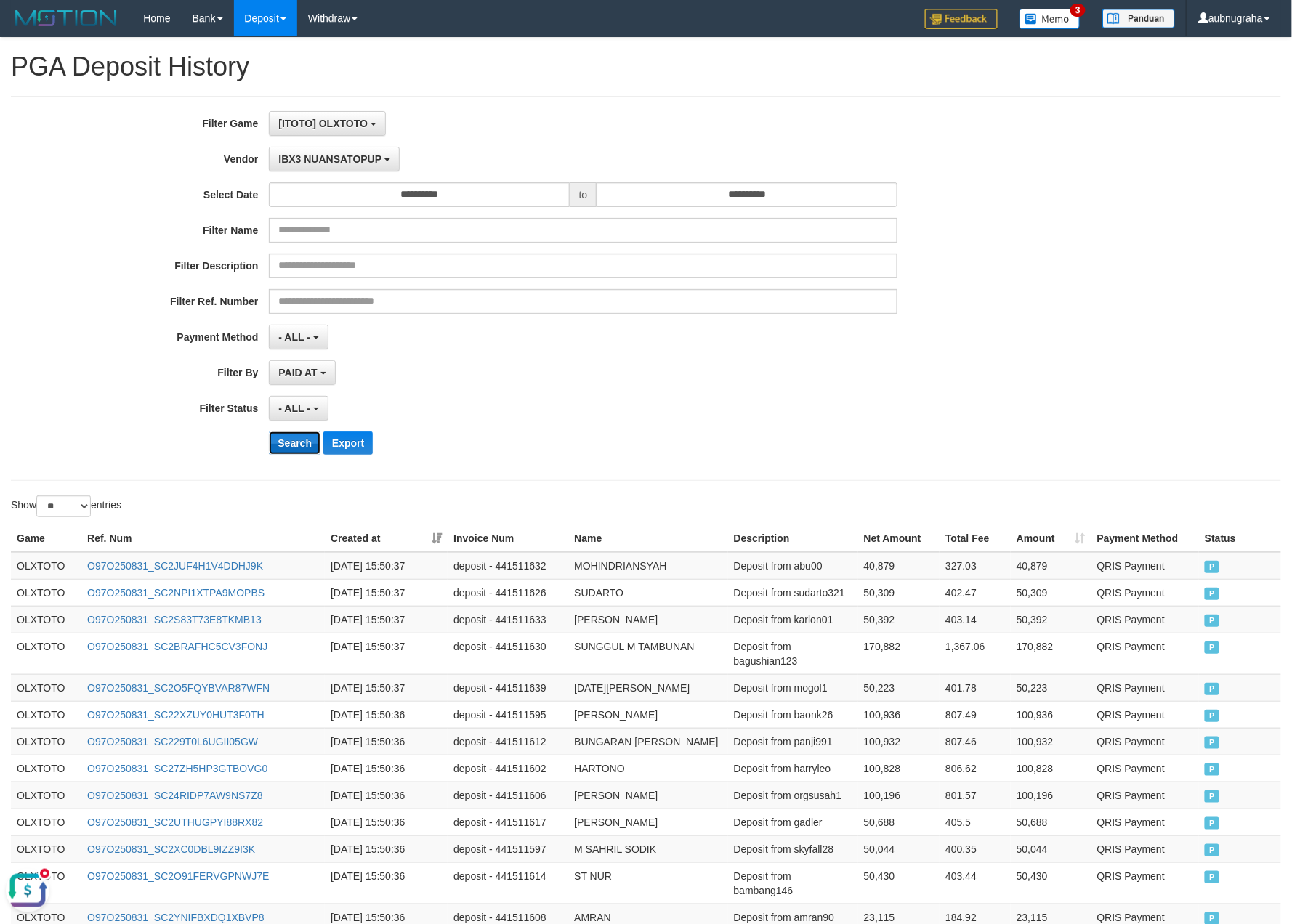
click at [292, 445] on button "Search" at bounding box center [295, 442] width 52 height 23
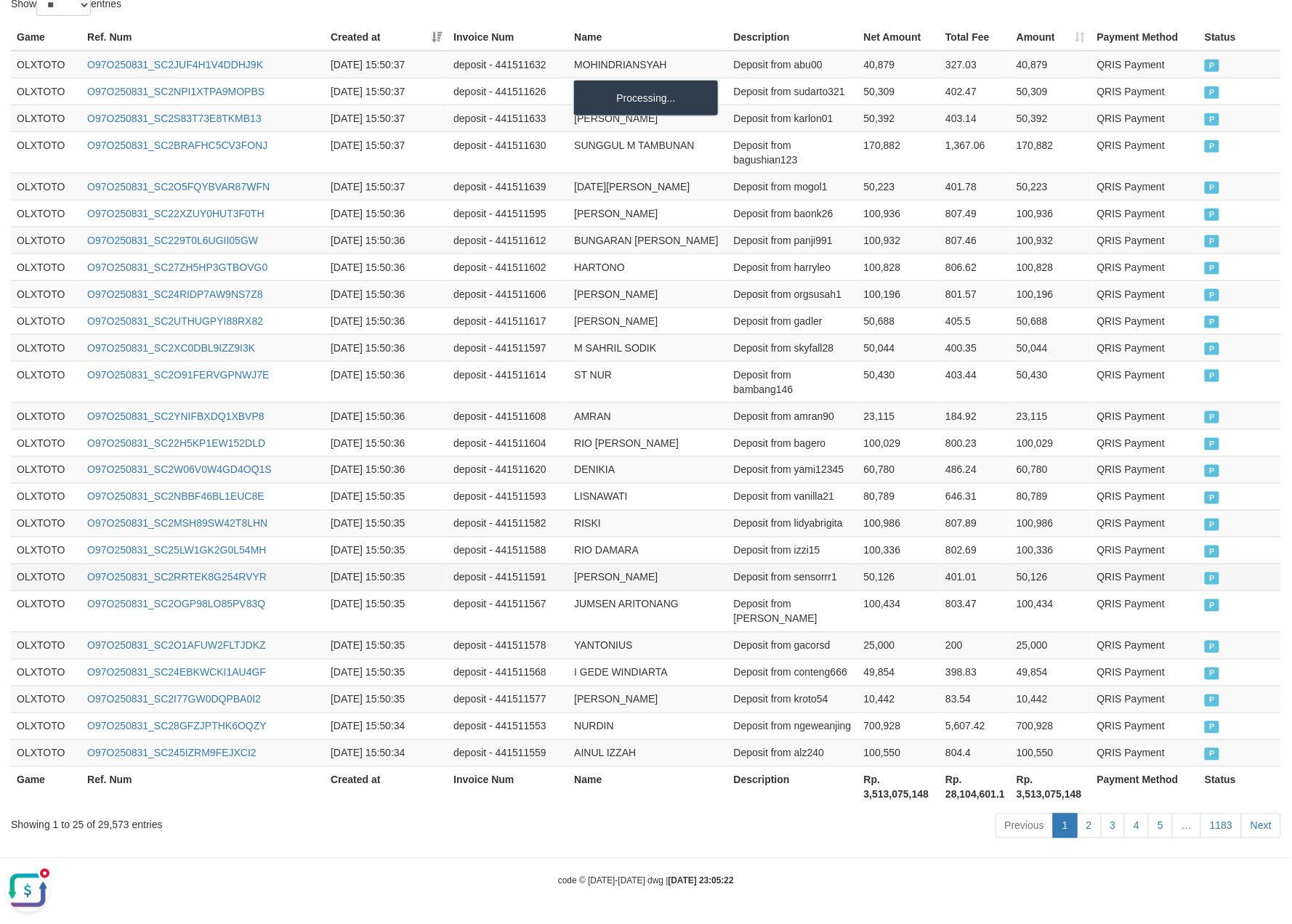
scroll to position [510, 0]
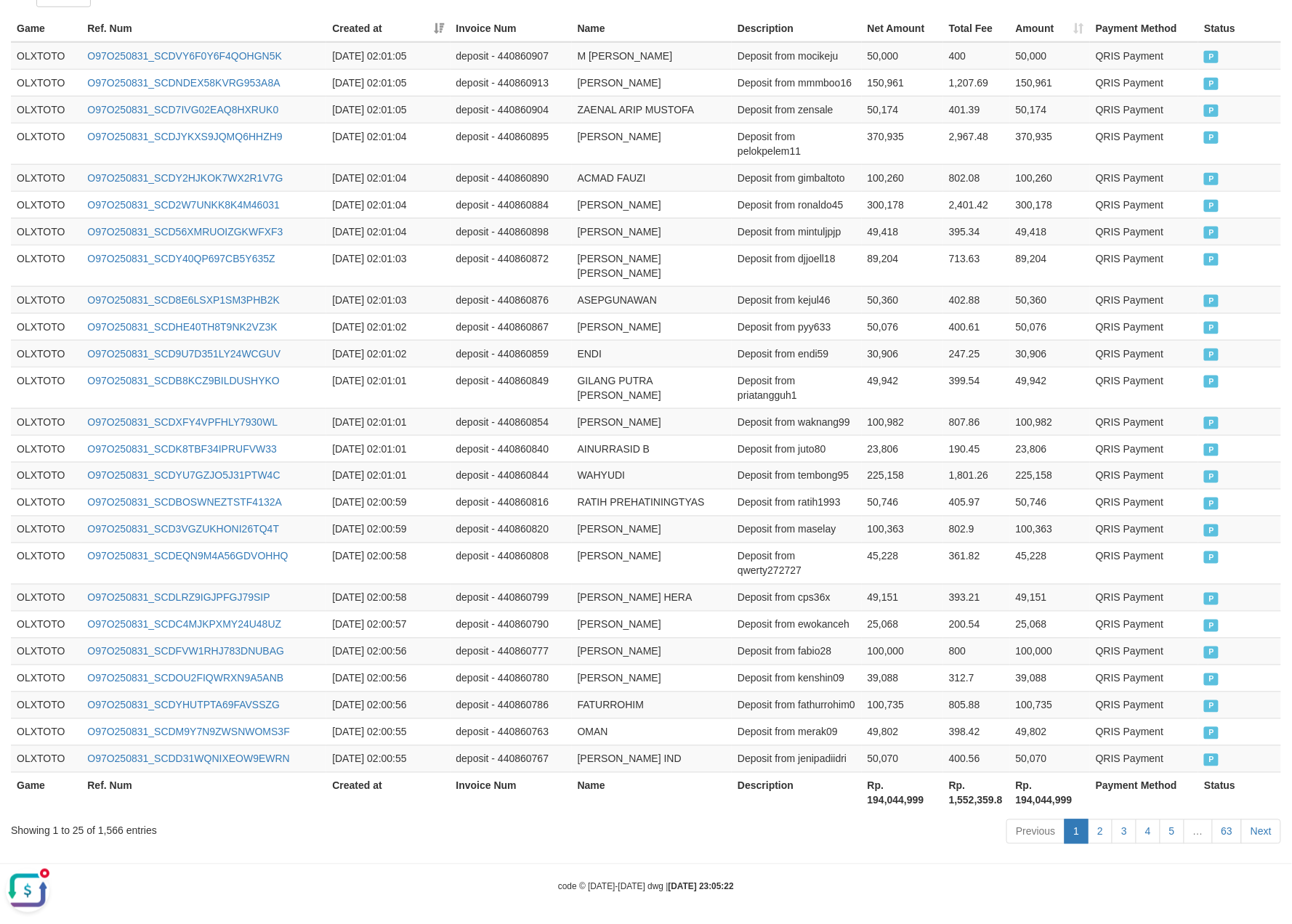
click at [893, 808] on th "Rp. 194,044,999" at bounding box center [903, 793] width 82 height 41
copy th "194,044,999"
click at [106, 837] on div "Showing 1 to 25 of 1,566 entries" at bounding box center [269, 828] width 517 height 20
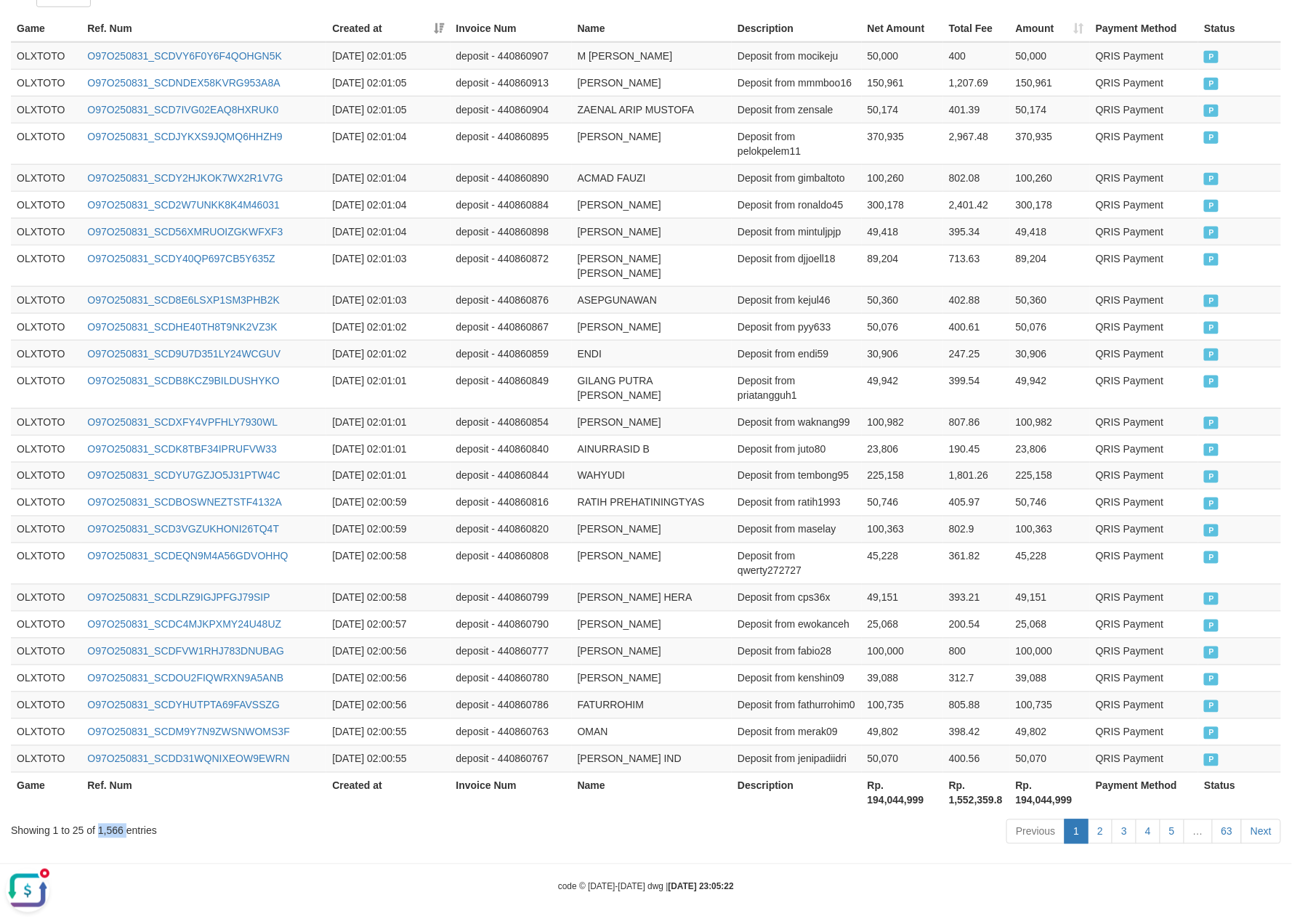
copy div "1,566"
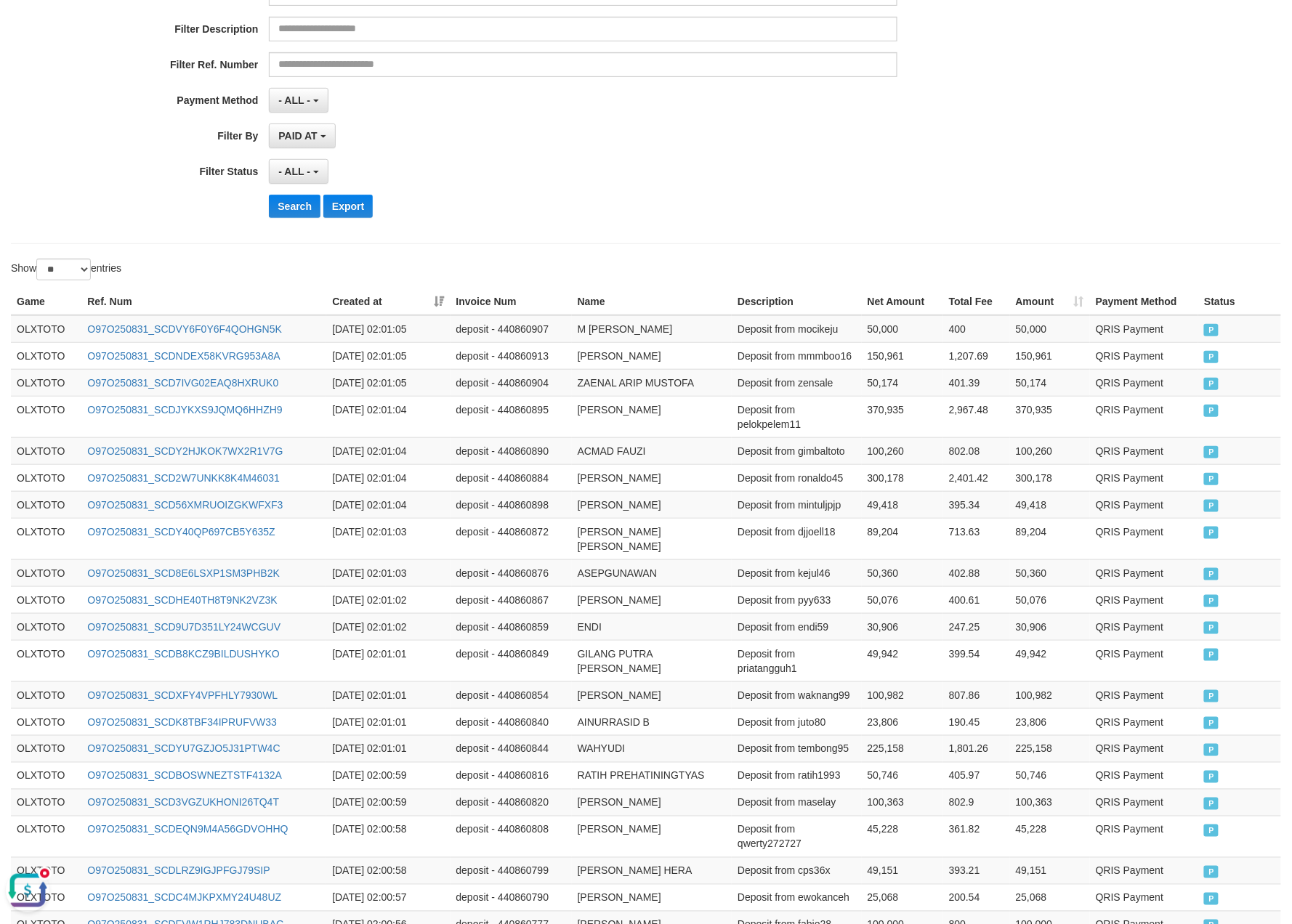
scroll to position [0, 0]
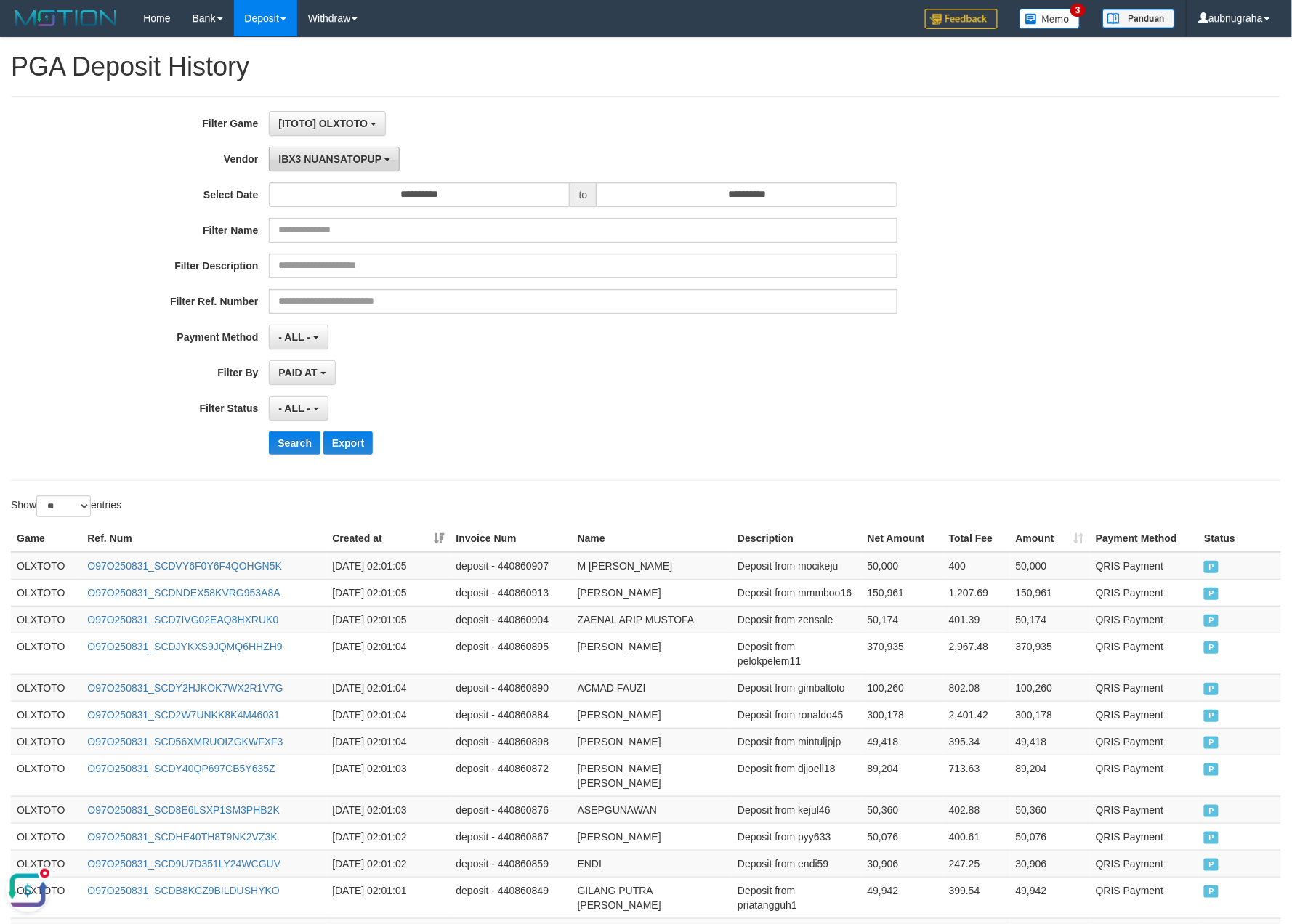
click at [359, 171] on button "IBX3 NUANSATOPUP" at bounding box center [334, 159] width 130 height 24
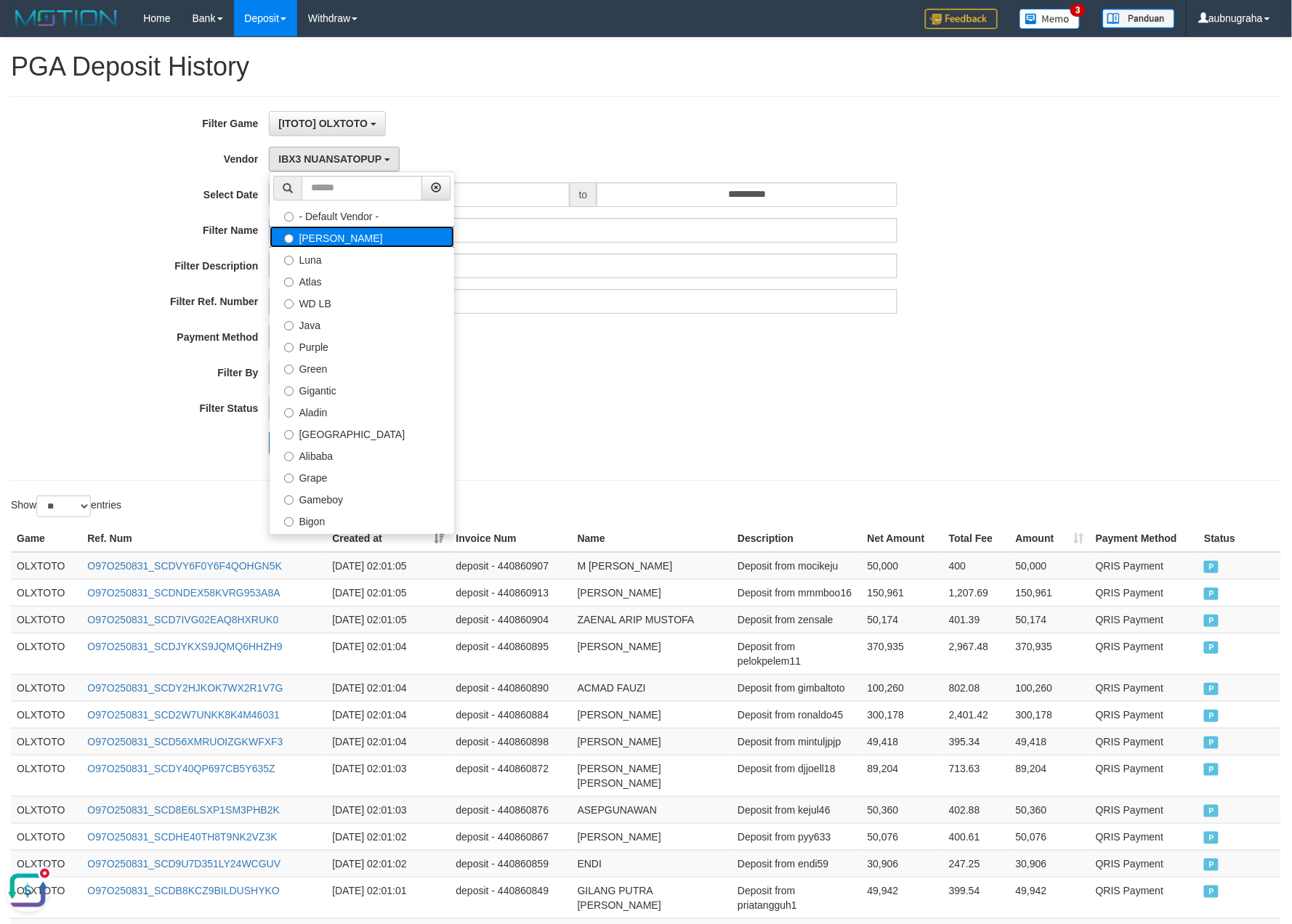
click at [372, 247] on label "[PERSON_NAME]" at bounding box center [362, 236] width 185 height 21
select select "**********"
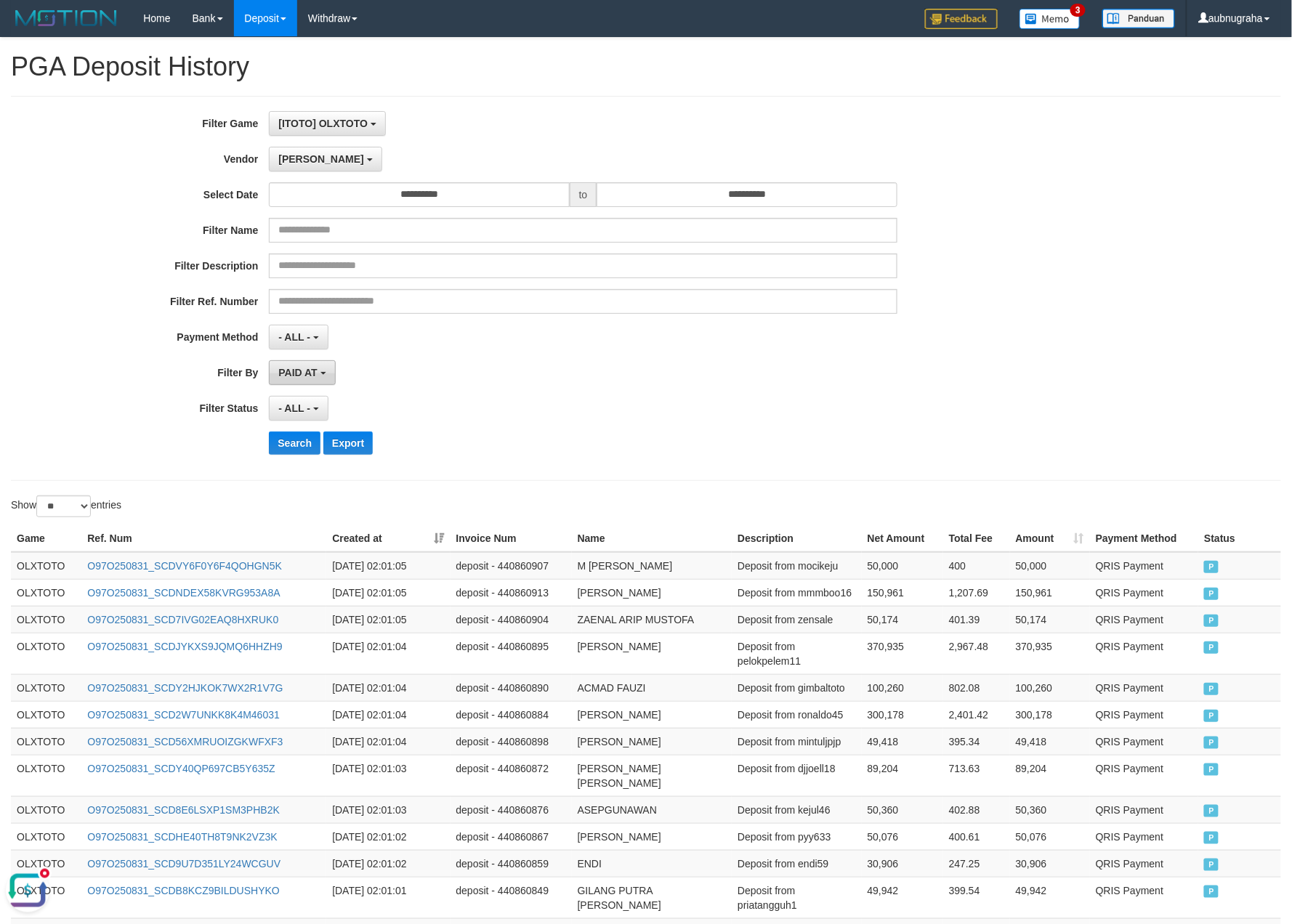
click at [324, 378] on button "PAID AT" at bounding box center [302, 372] width 66 height 24
click at [341, 460] on label "CREATED AT" at bounding box center [362, 450] width 185 height 21
select select "*"
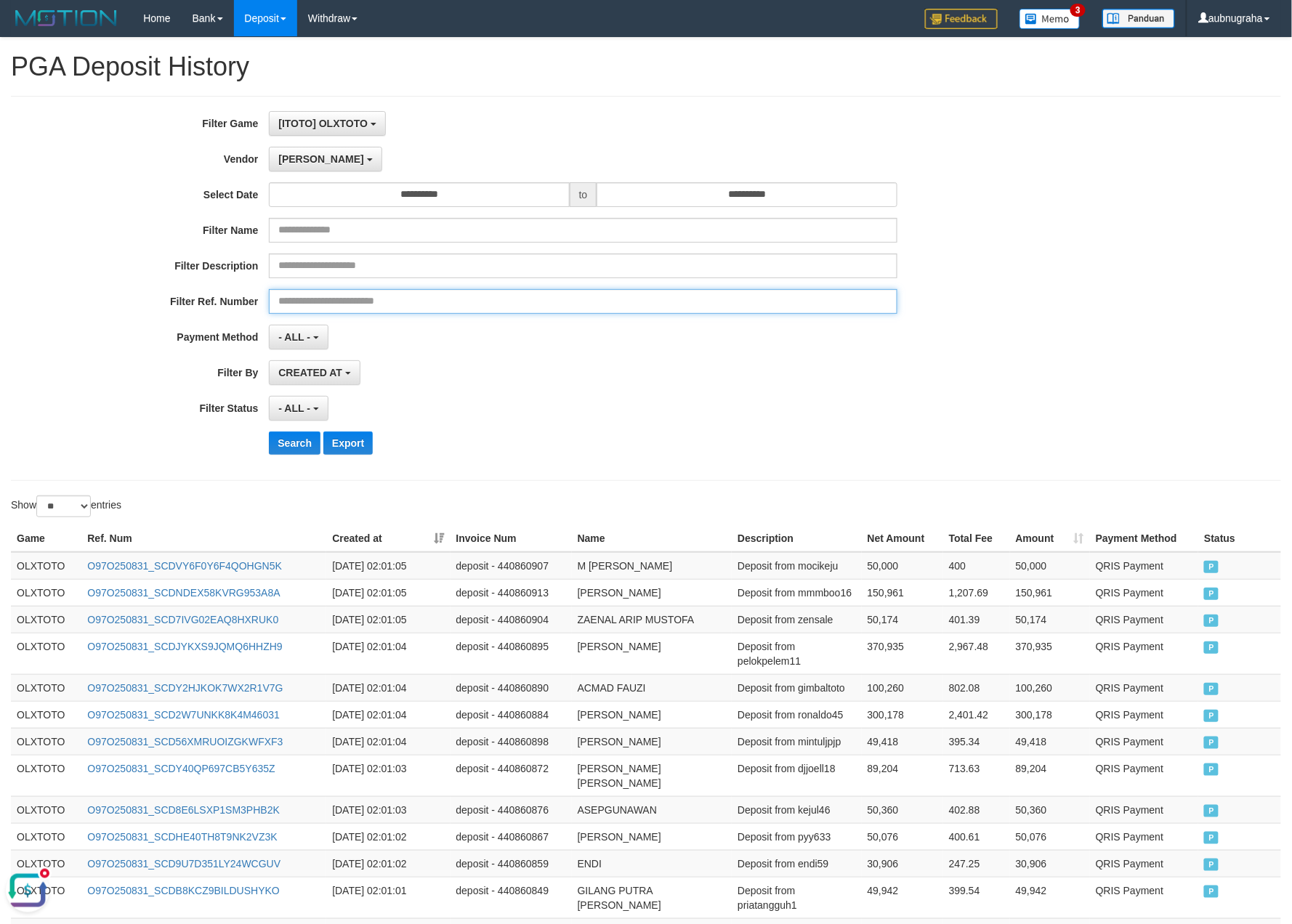
click at [452, 313] on input "text" at bounding box center [583, 301] width 628 height 24
paste input "**********"
type input "**********"
click at [298, 451] on button "Search" at bounding box center [295, 442] width 52 height 23
